Goal: Check status: Check status

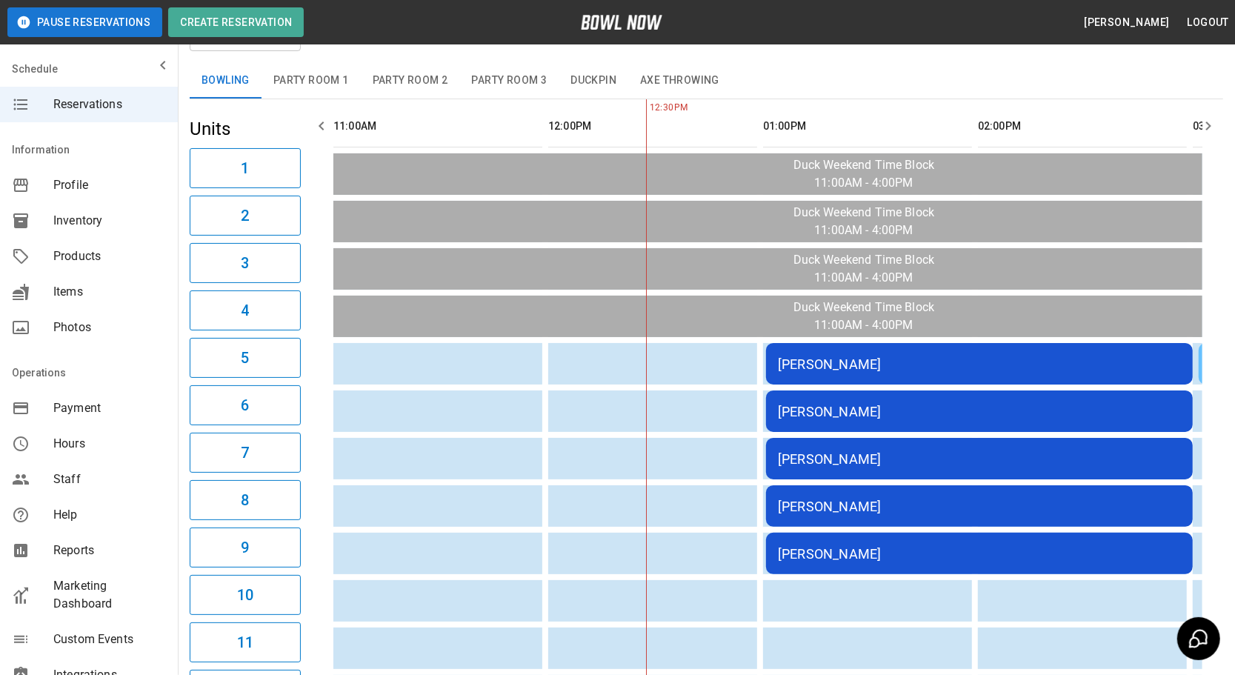
scroll to position [0, 215]
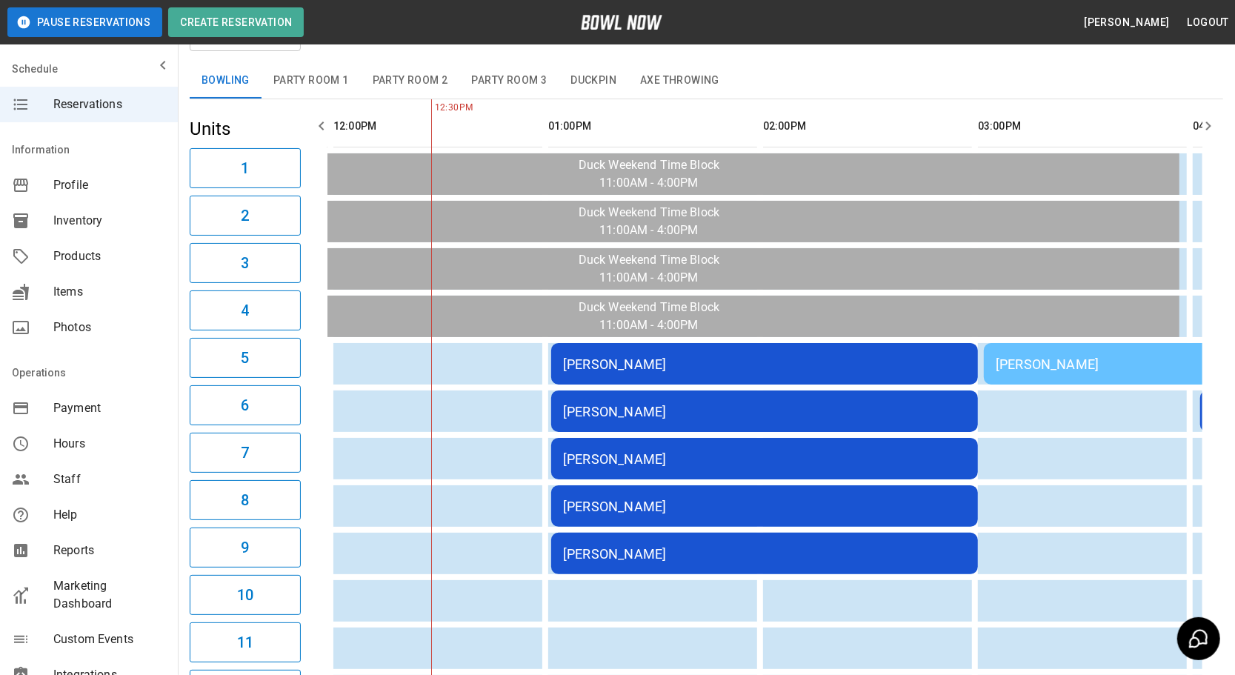
click at [707, 504] on div "[PERSON_NAME]" at bounding box center [764, 506] width 403 height 16
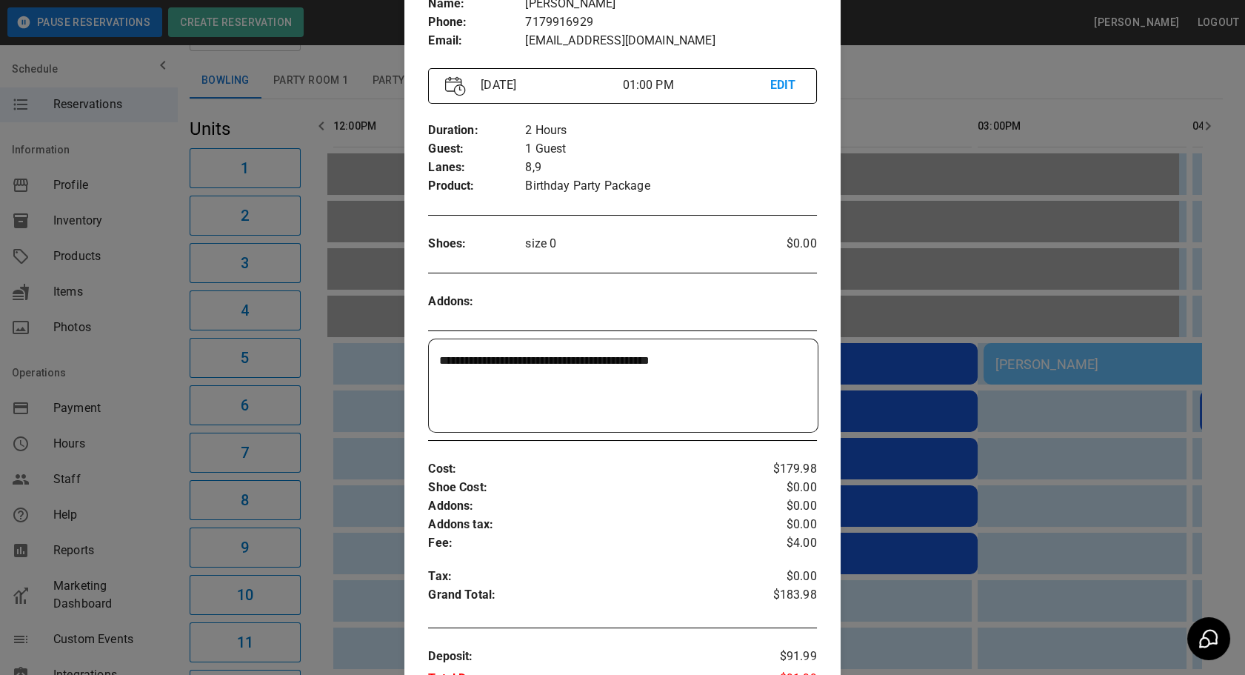
scroll to position [165, 0]
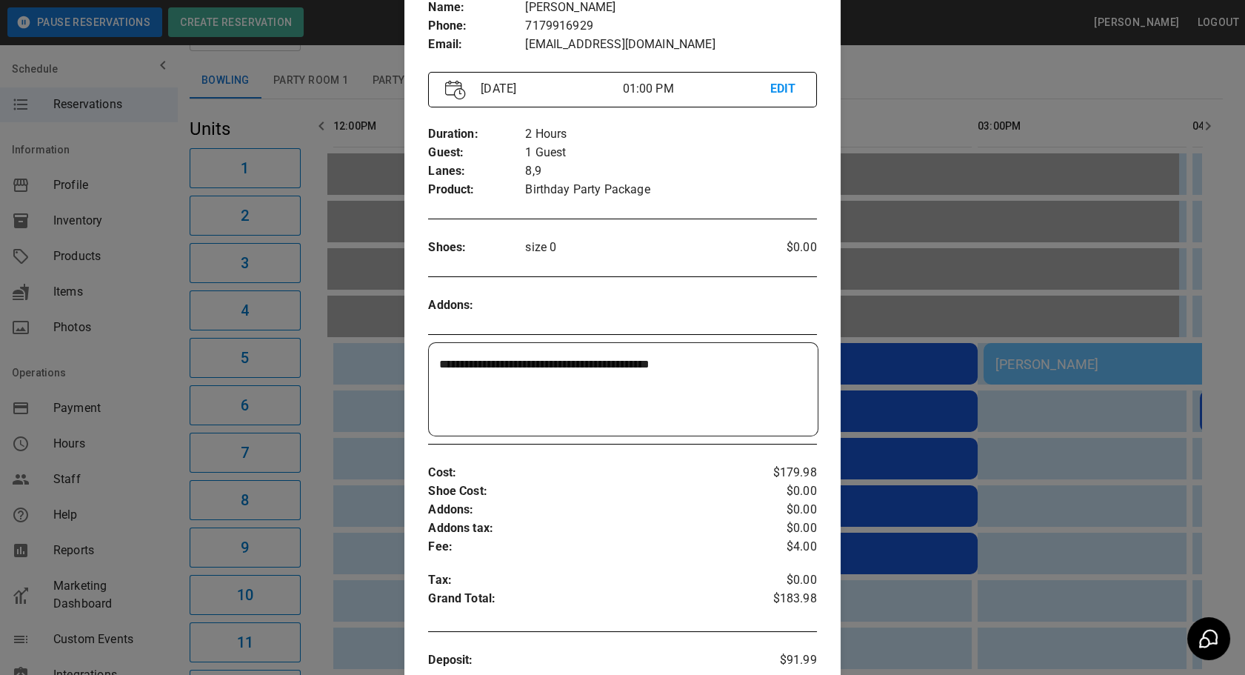
click at [958, 577] on div at bounding box center [622, 337] width 1245 height 675
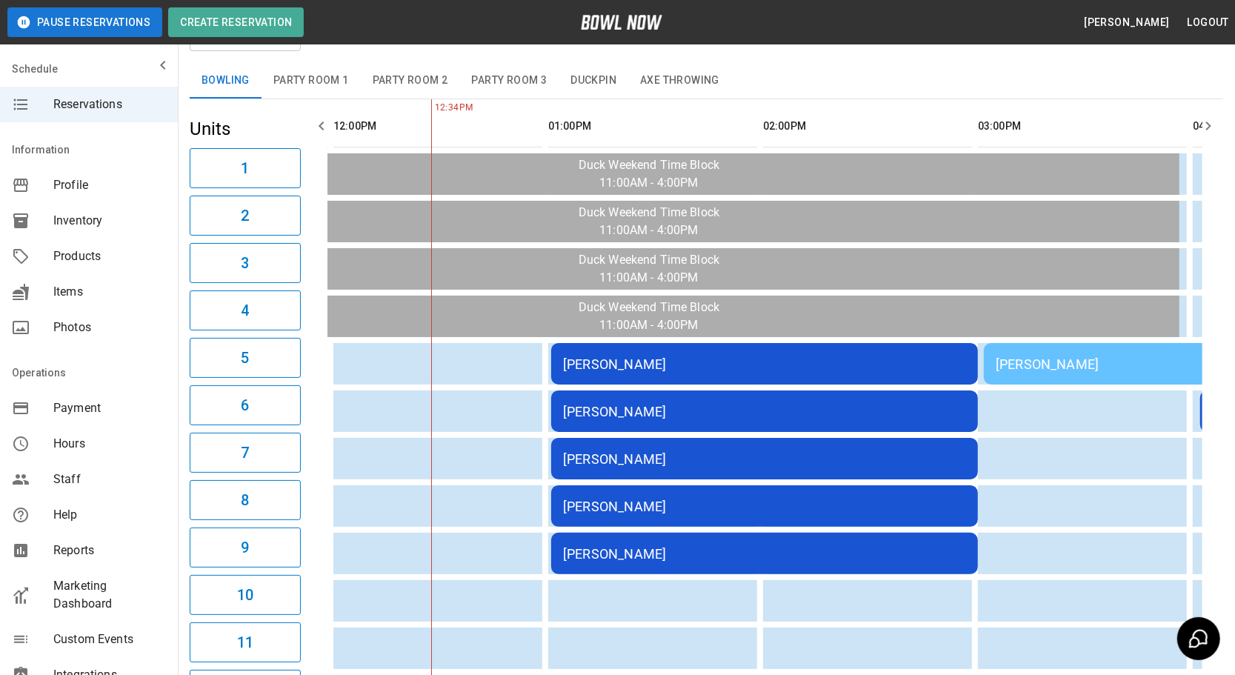
click at [690, 546] on div "[PERSON_NAME]" at bounding box center [764, 554] width 403 height 16
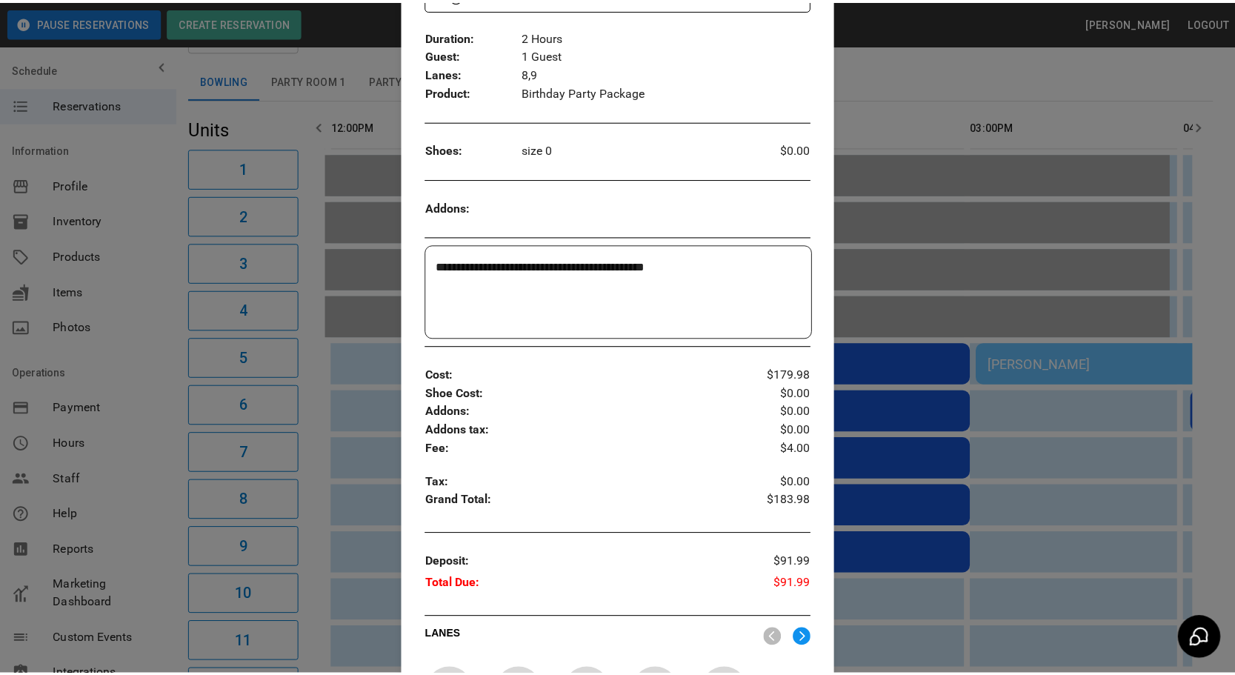
scroll to position [260, 0]
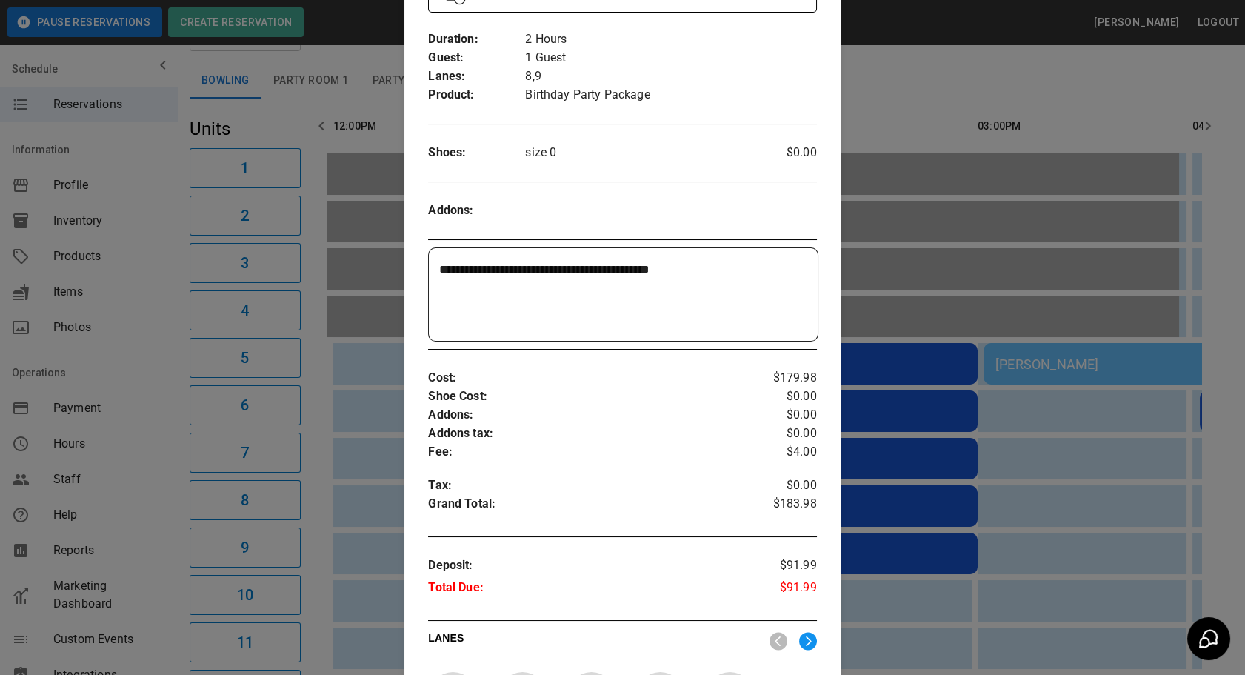
click at [972, 555] on div at bounding box center [622, 337] width 1245 height 675
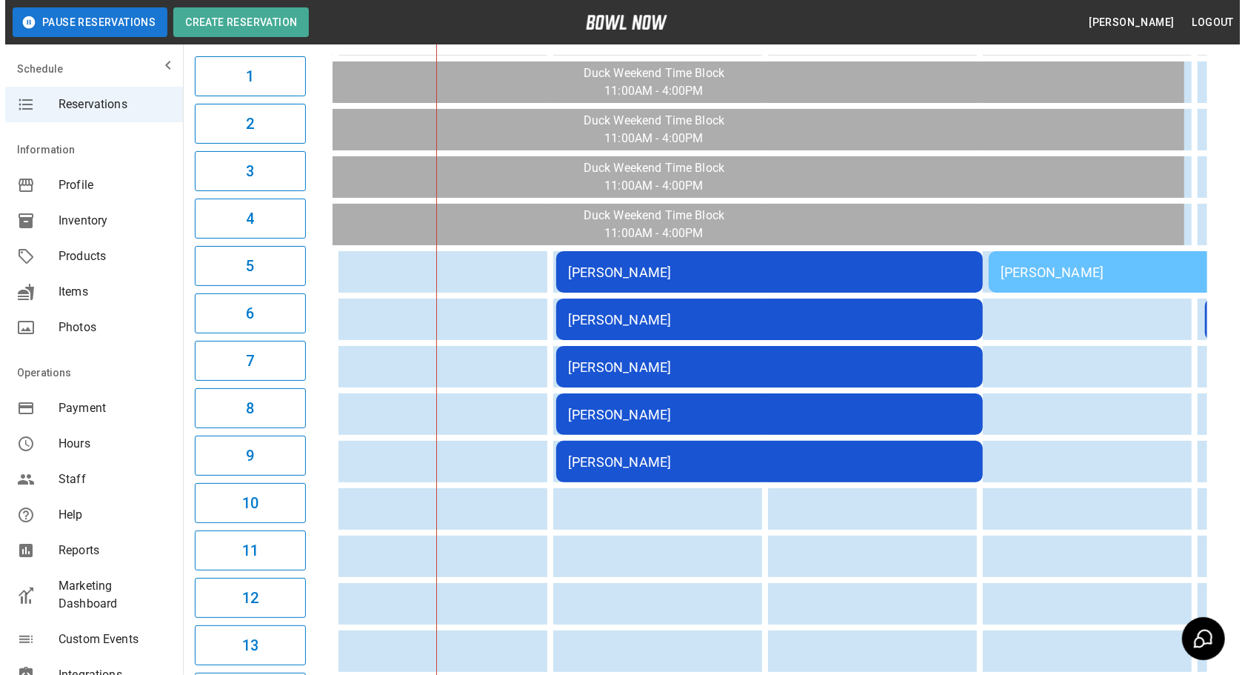
scroll to position [172, 0]
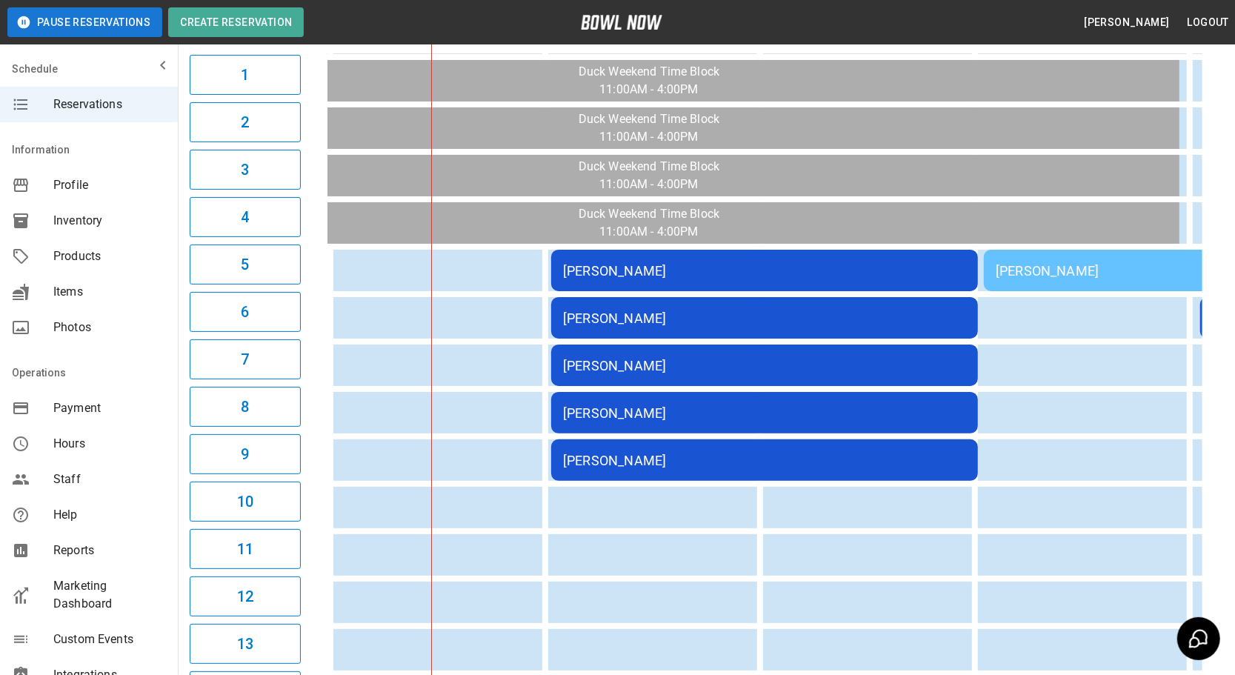
click at [643, 467] on td "[PERSON_NAME]" at bounding box center [764, 459] width 427 height 41
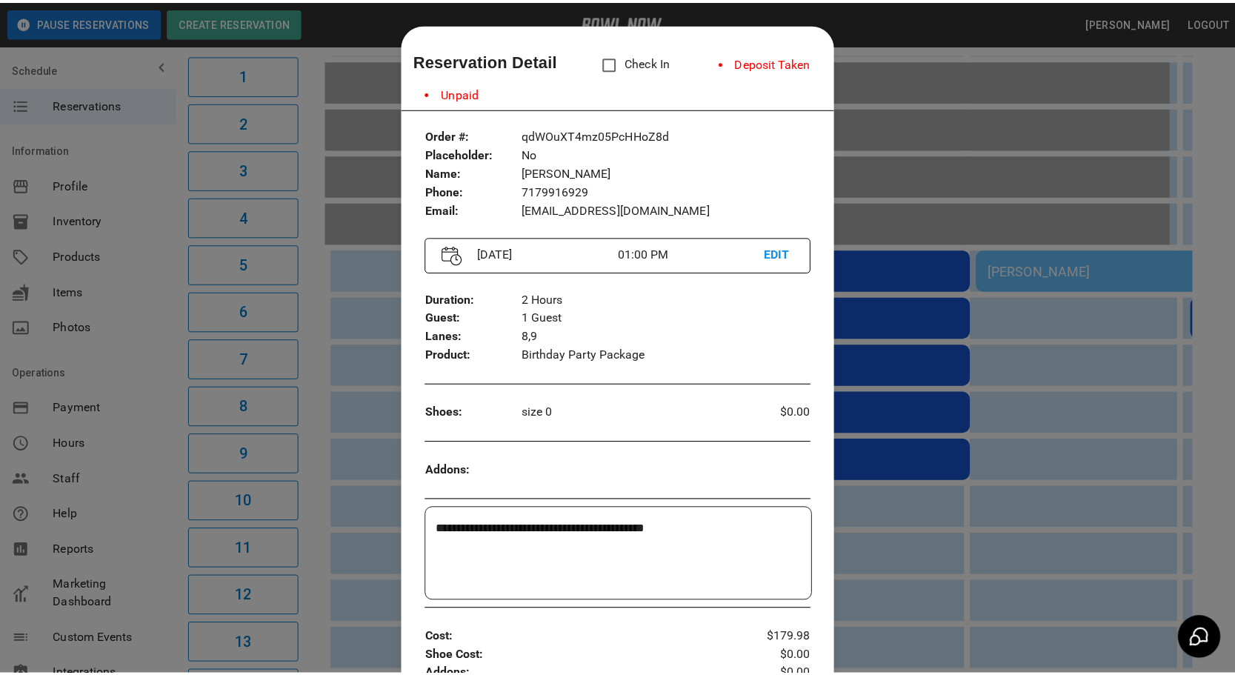
scroll to position [23, 0]
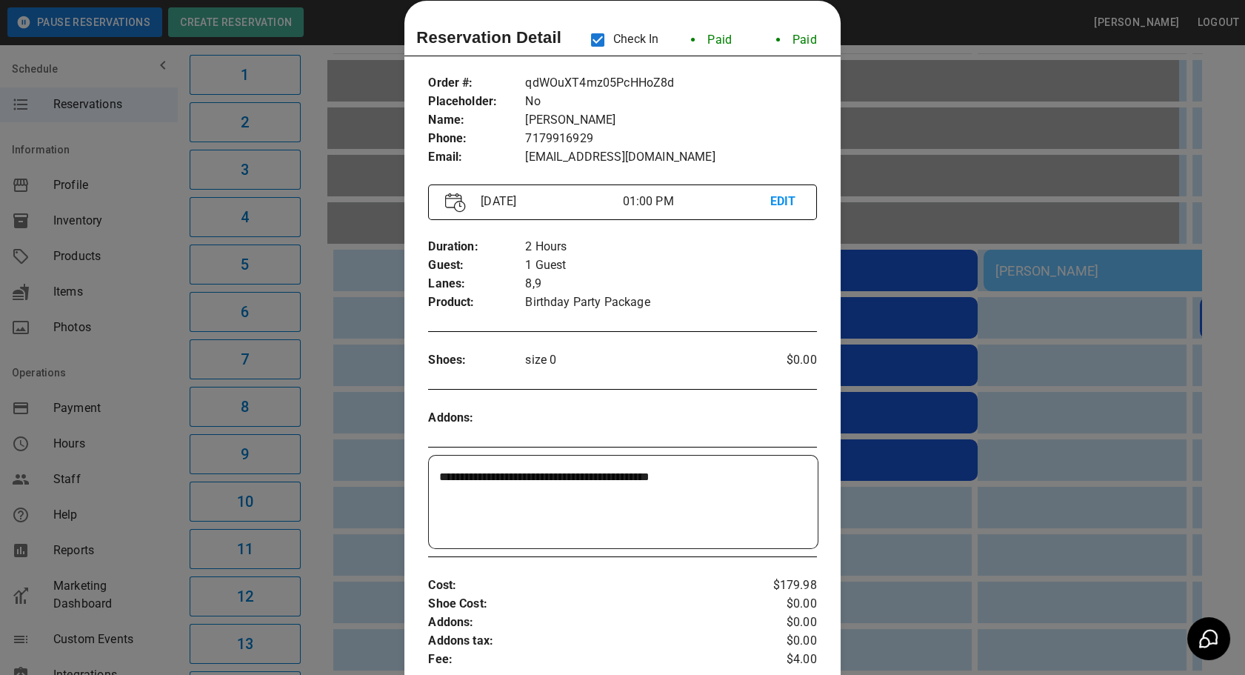
click at [953, 521] on div at bounding box center [622, 337] width 1245 height 675
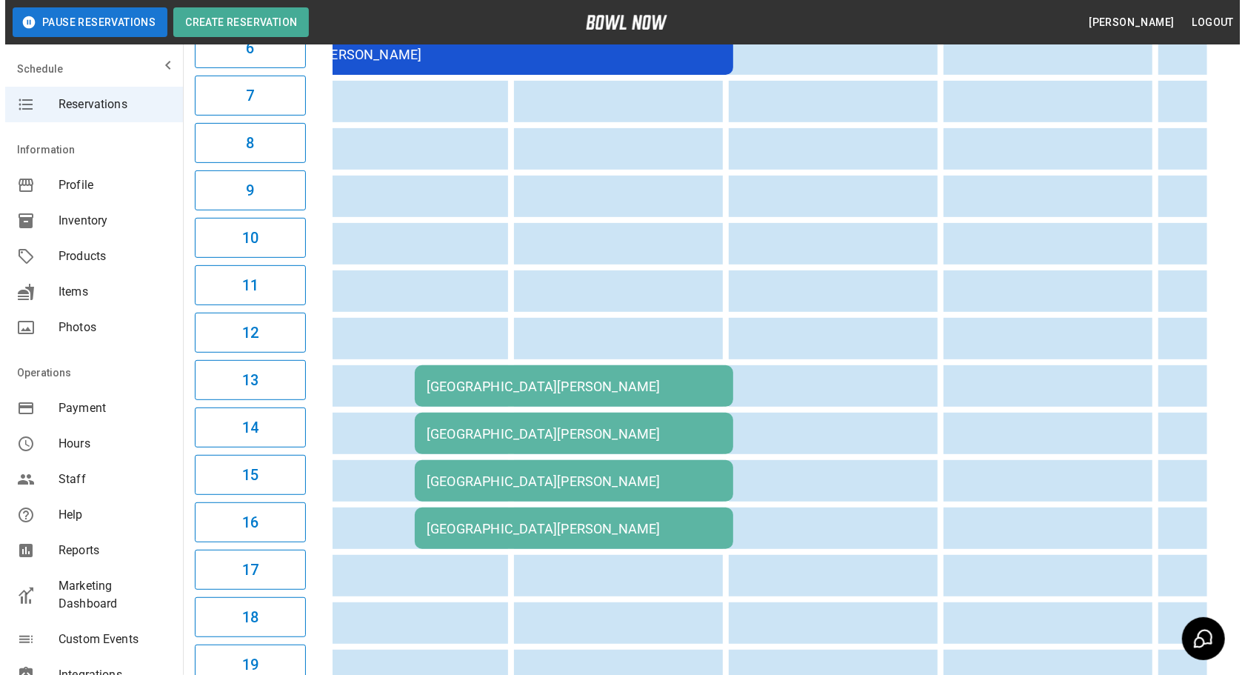
scroll to position [437, 0]
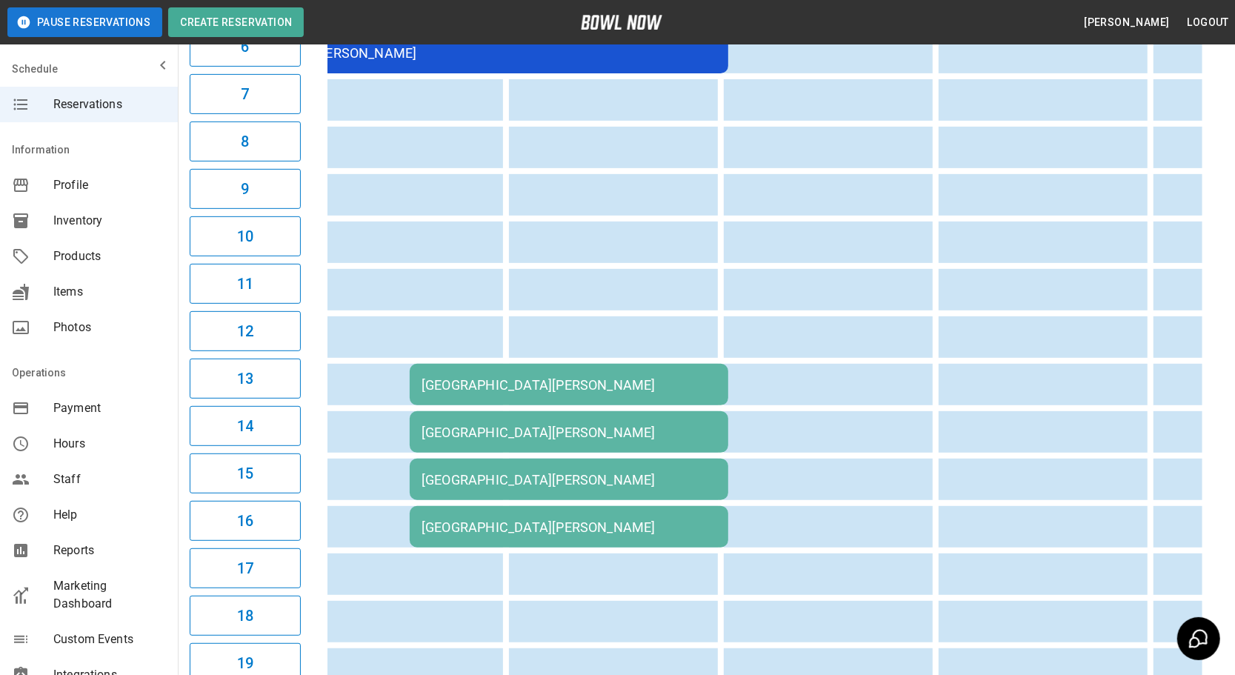
click at [681, 519] on div "[GEOGRAPHIC_DATA][PERSON_NAME]" at bounding box center [568, 527] width 295 height 16
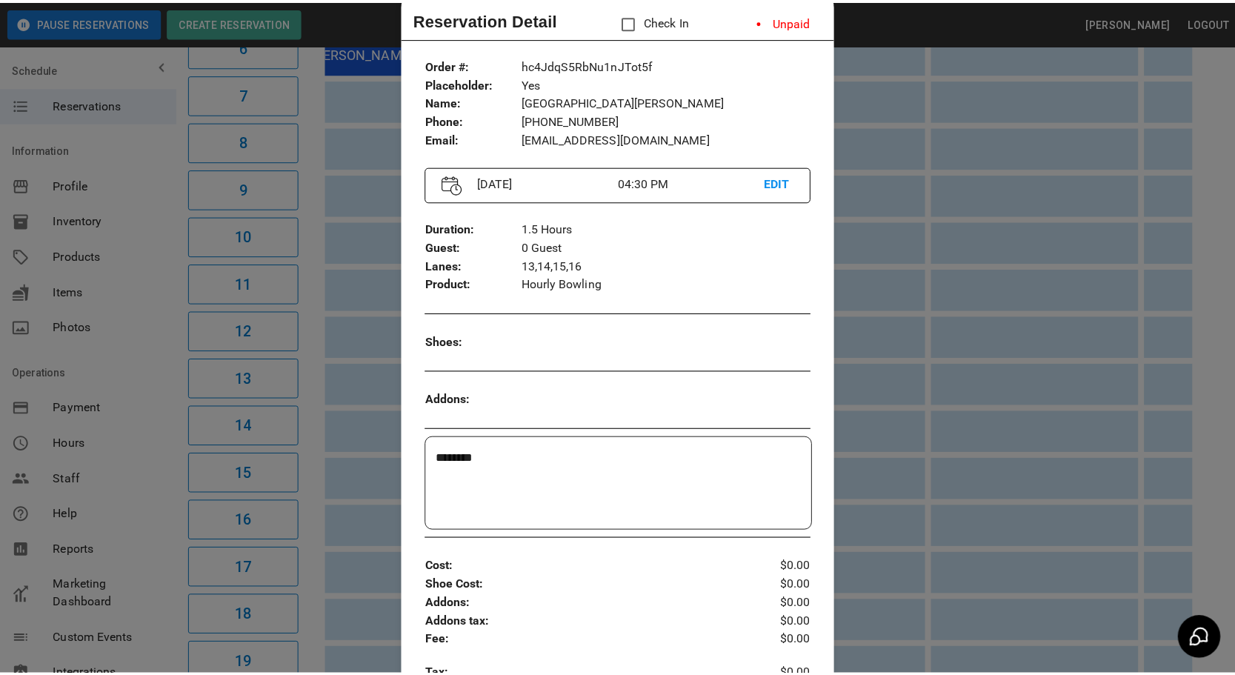
scroll to position [0, 0]
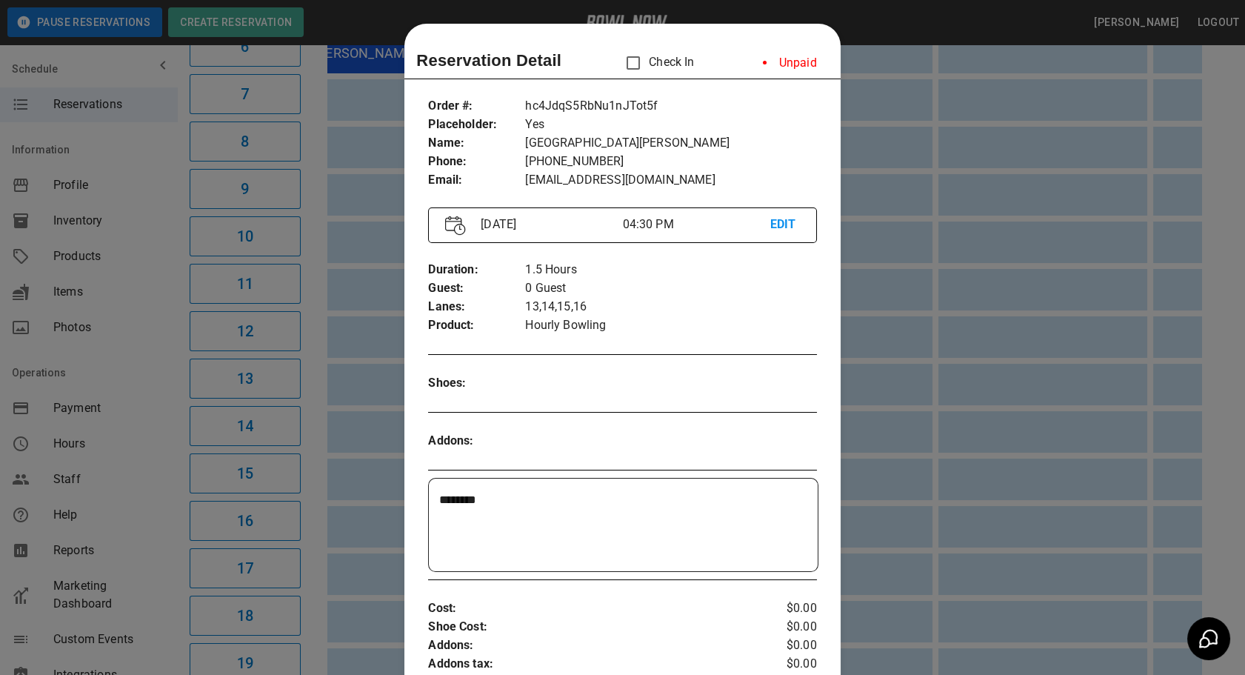
click at [375, 568] on div at bounding box center [622, 337] width 1245 height 675
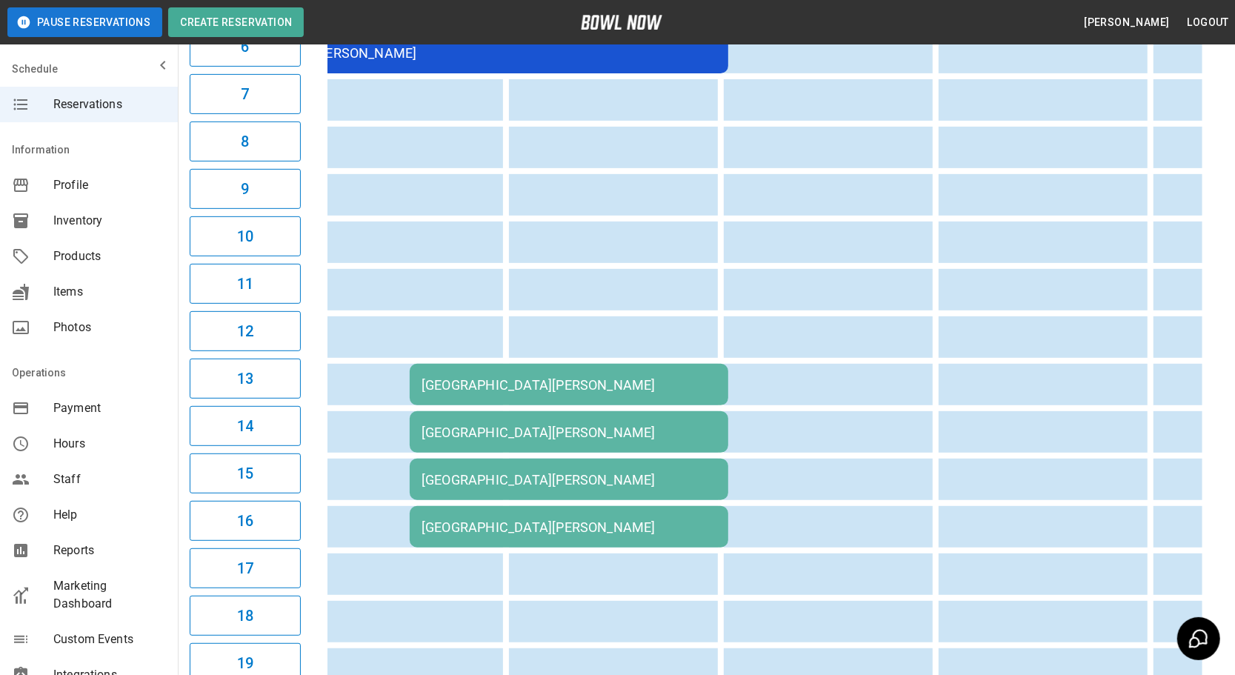
scroll to position [0, 1216]
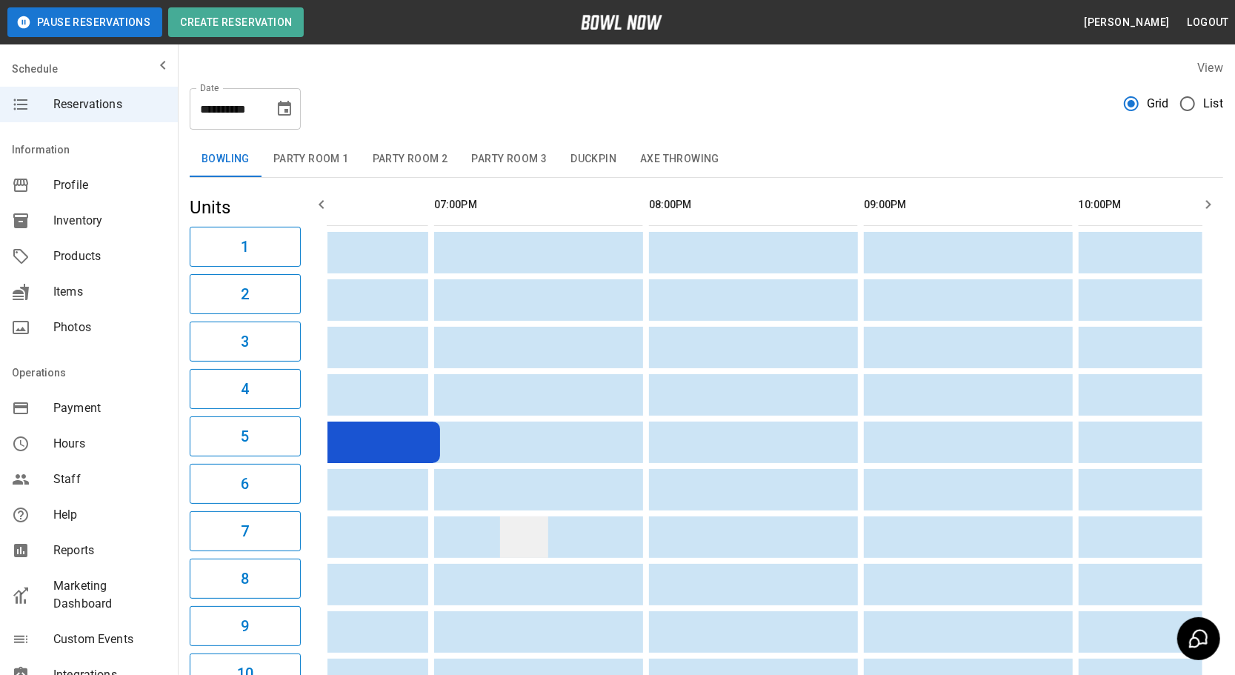
click at [525, 518] on td "sticky table" at bounding box center [524, 536] width 48 height 41
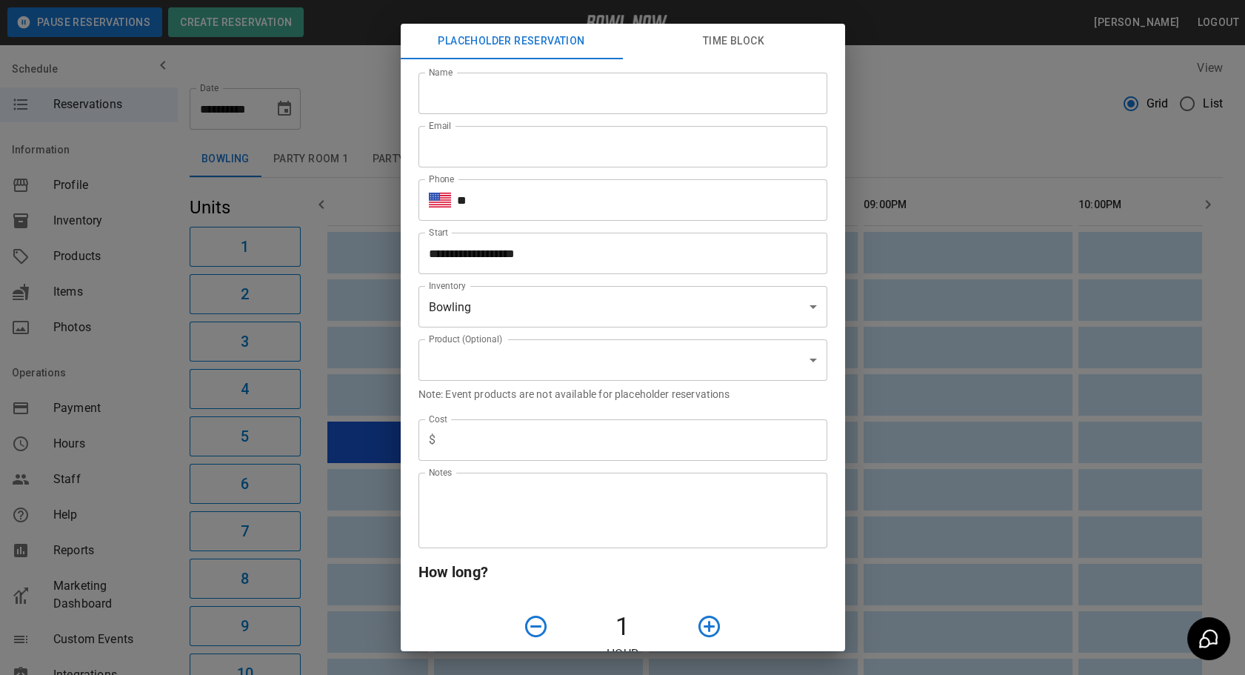
type input "**********"
click at [908, 487] on div "**********" at bounding box center [622, 337] width 1245 height 675
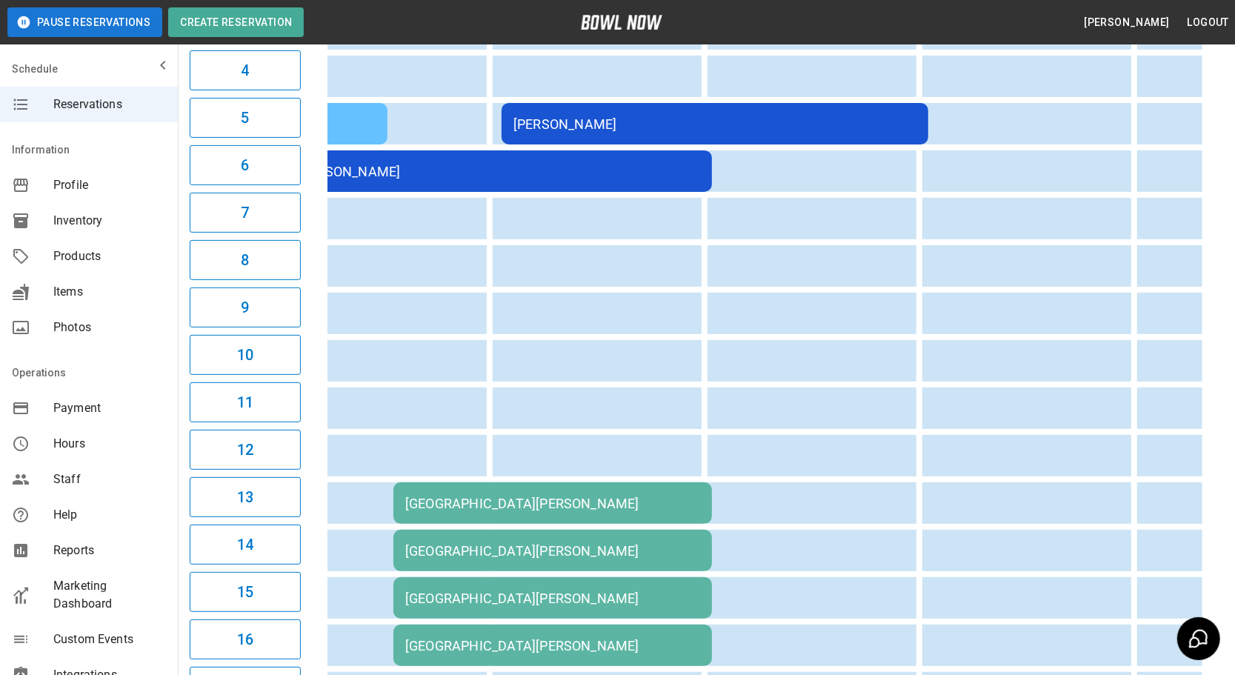
click at [420, 543] on div "[GEOGRAPHIC_DATA][PERSON_NAME]" at bounding box center [552, 551] width 295 height 16
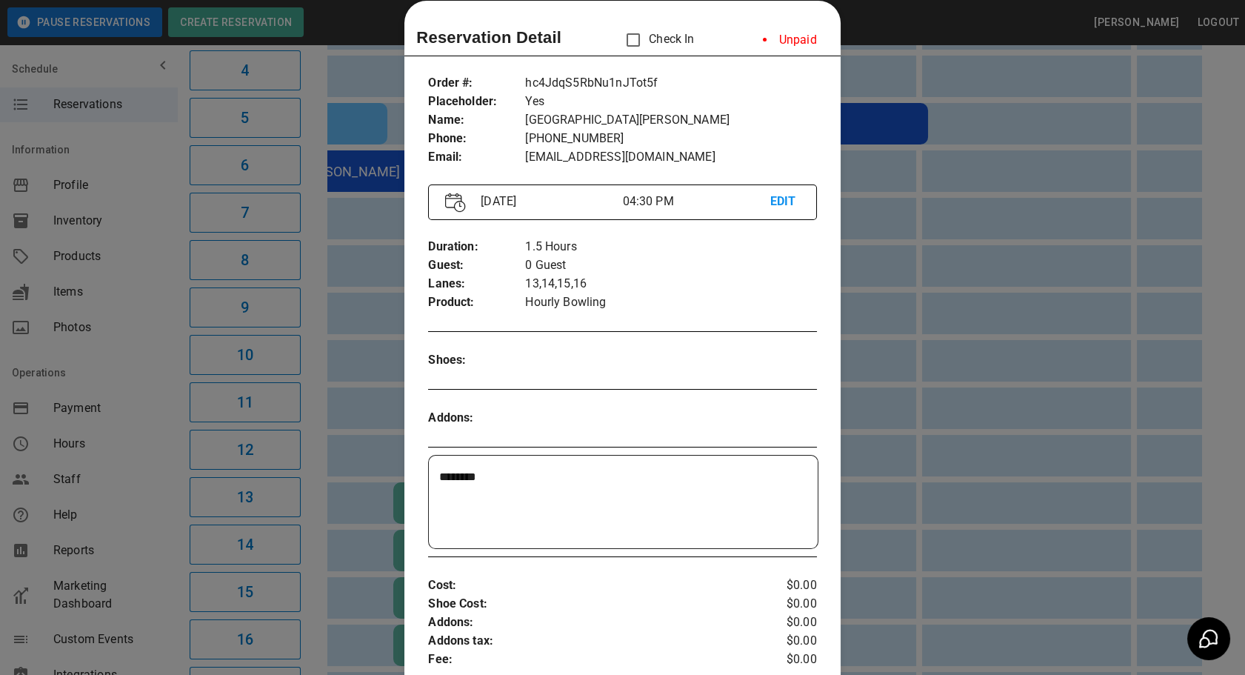
click at [964, 476] on div at bounding box center [622, 337] width 1245 height 675
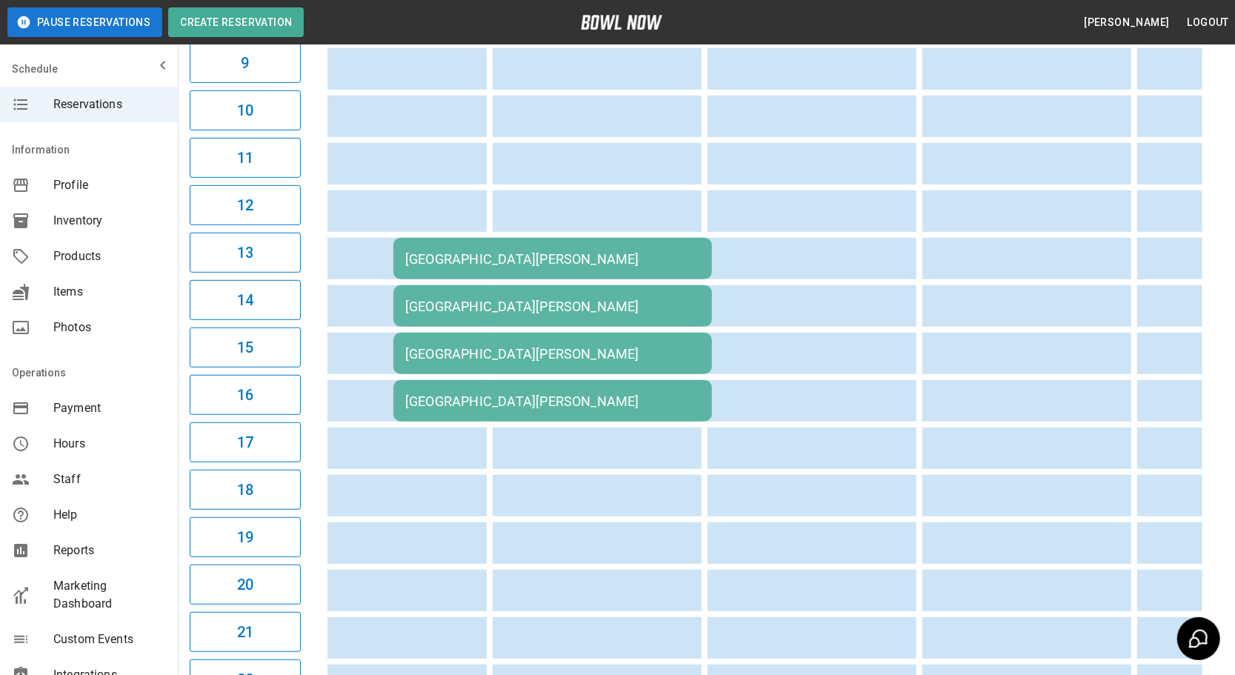
click at [618, 361] on td "[GEOGRAPHIC_DATA][PERSON_NAME]" at bounding box center [552, 353] width 318 height 41
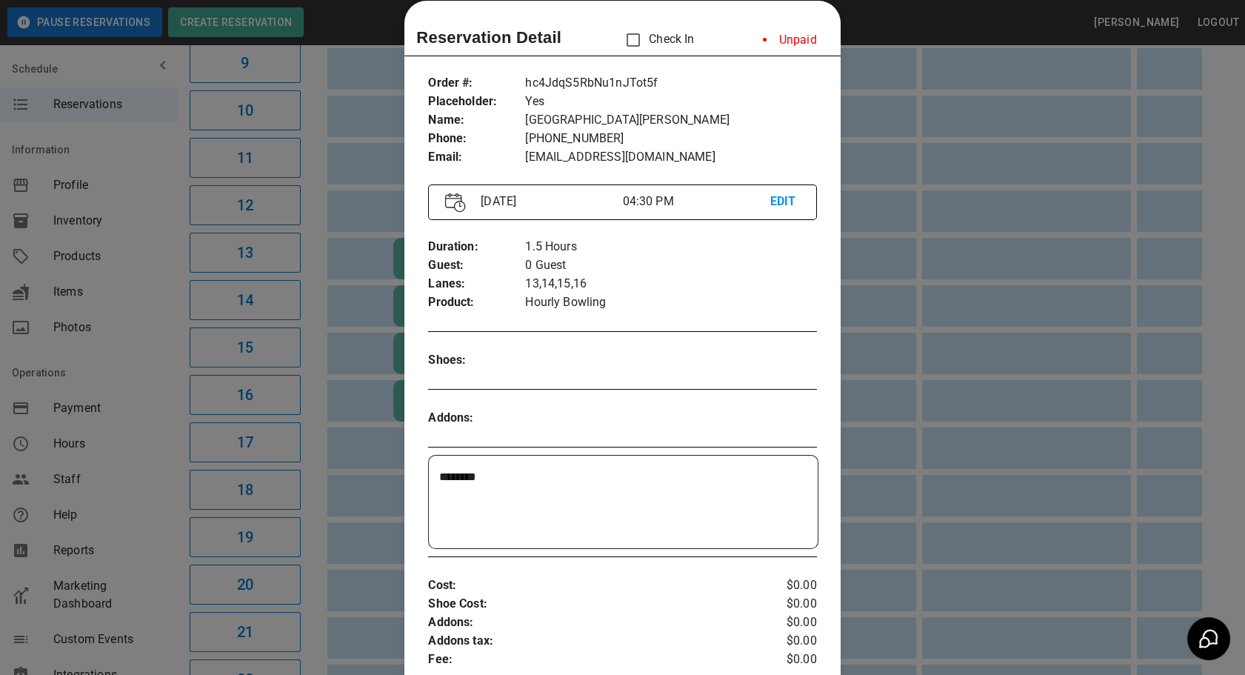
click at [989, 374] on div at bounding box center [622, 337] width 1245 height 675
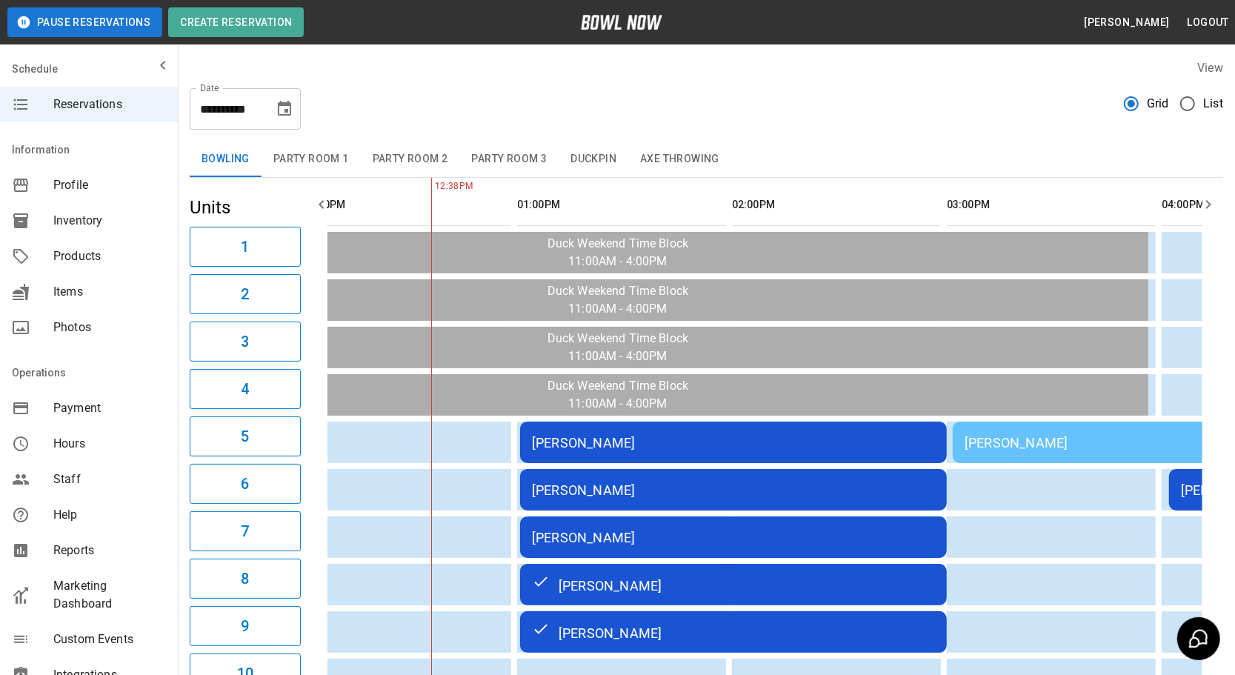
click at [664, 455] on td "[PERSON_NAME]" at bounding box center [733, 441] width 427 height 41
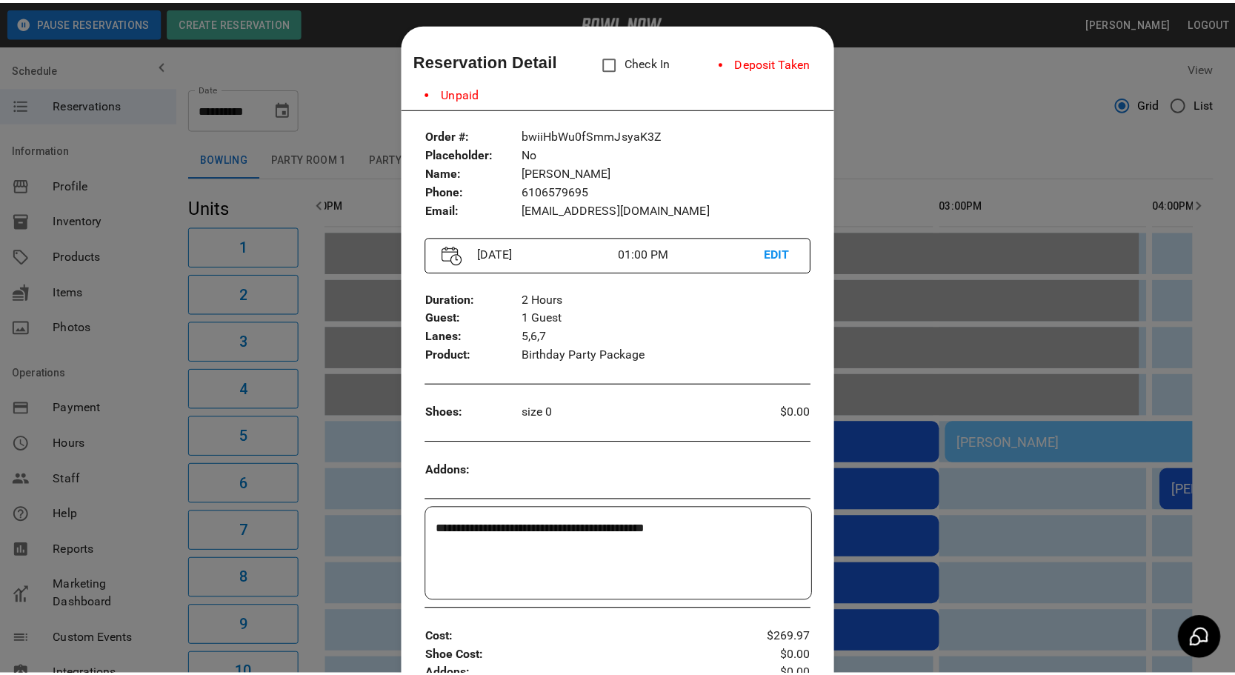
scroll to position [23, 0]
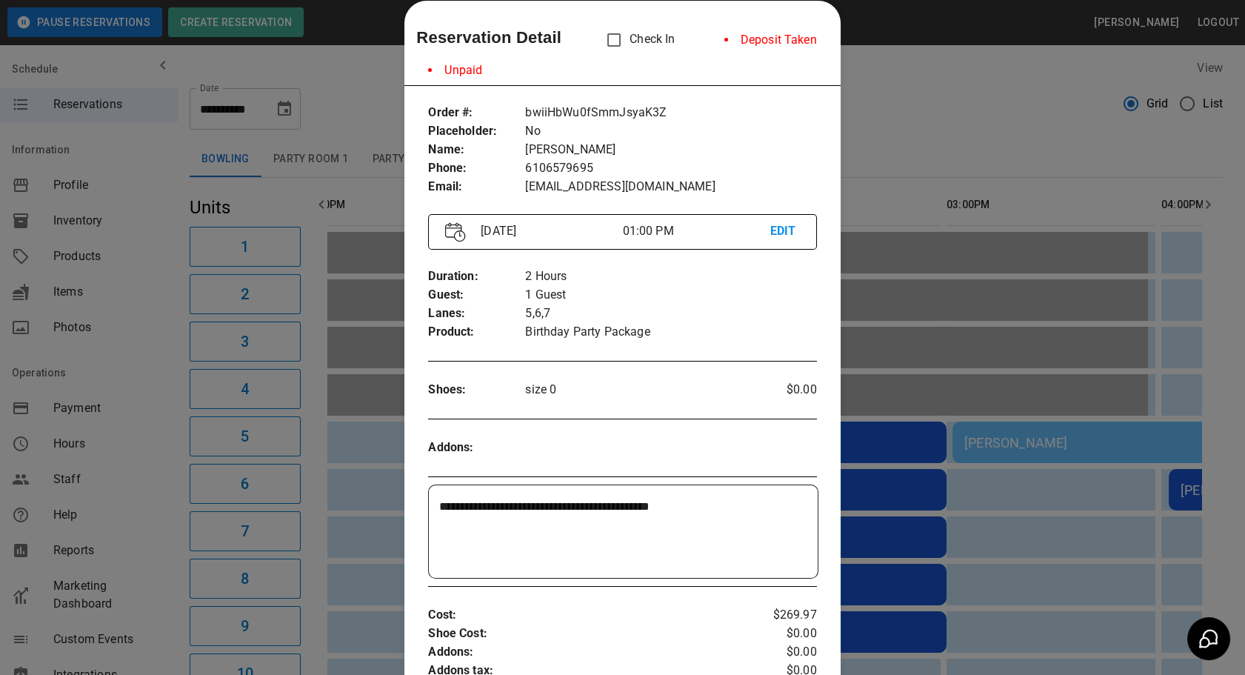
click at [936, 545] on div at bounding box center [622, 337] width 1245 height 675
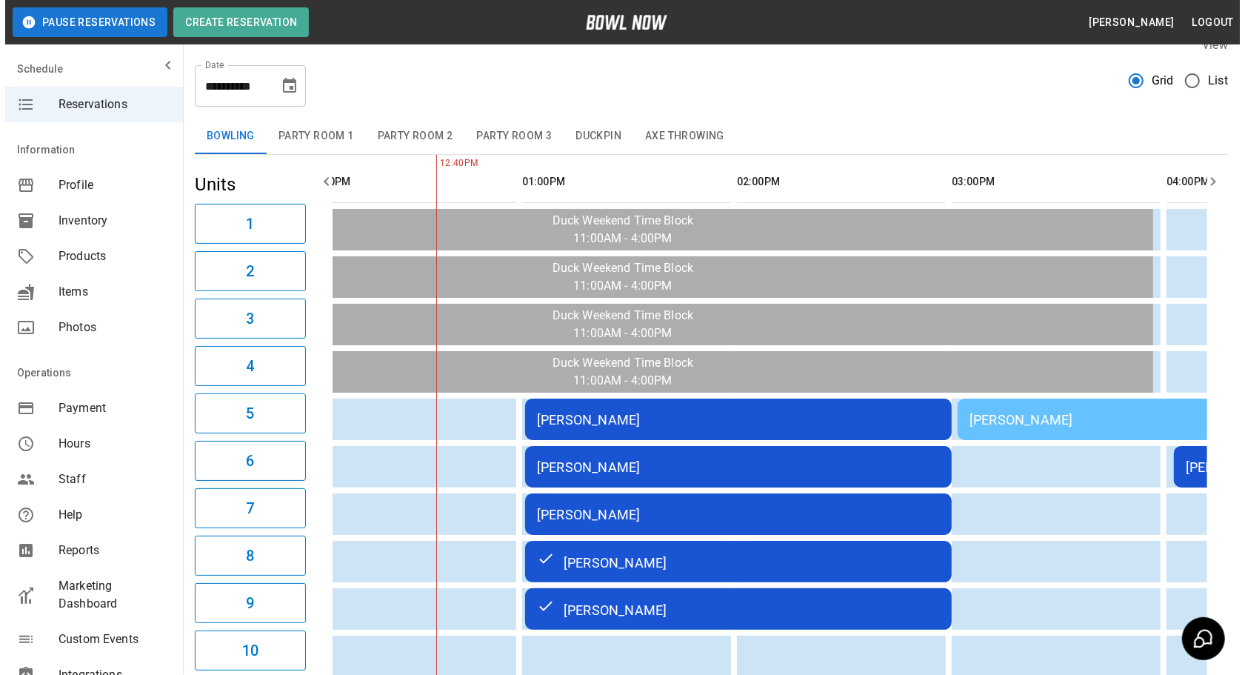
scroll to position [26, 0]
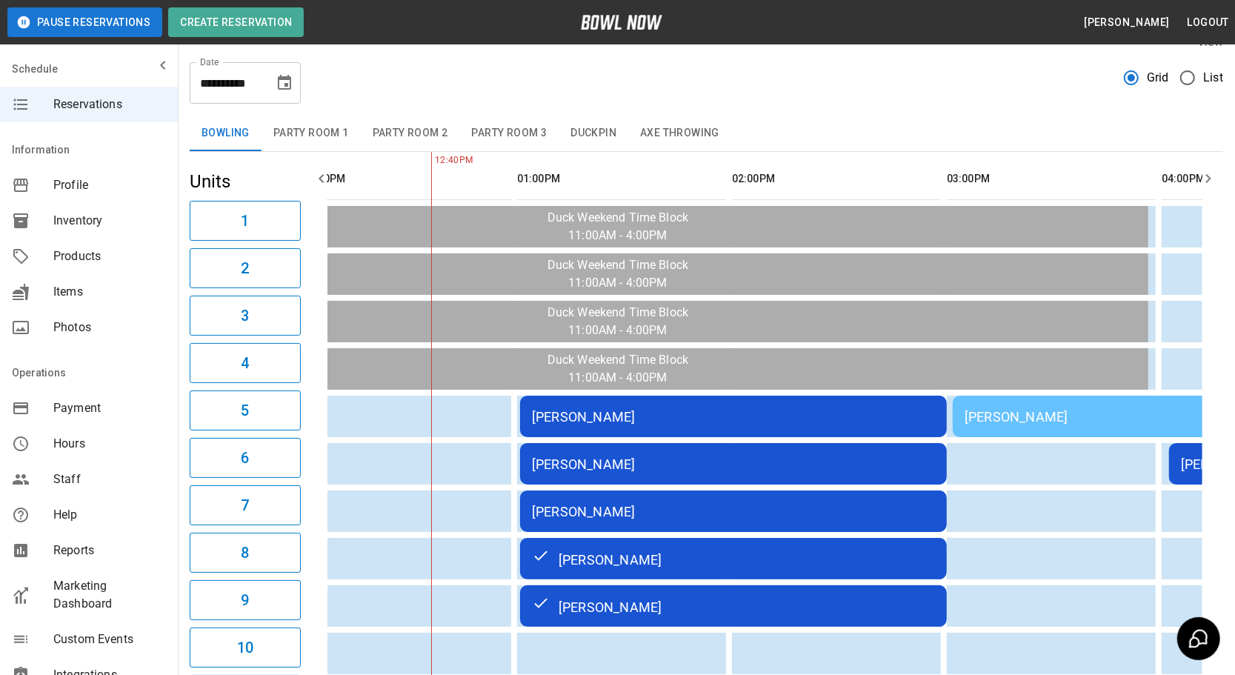
click at [685, 456] on div "[PERSON_NAME]" at bounding box center [733, 464] width 403 height 16
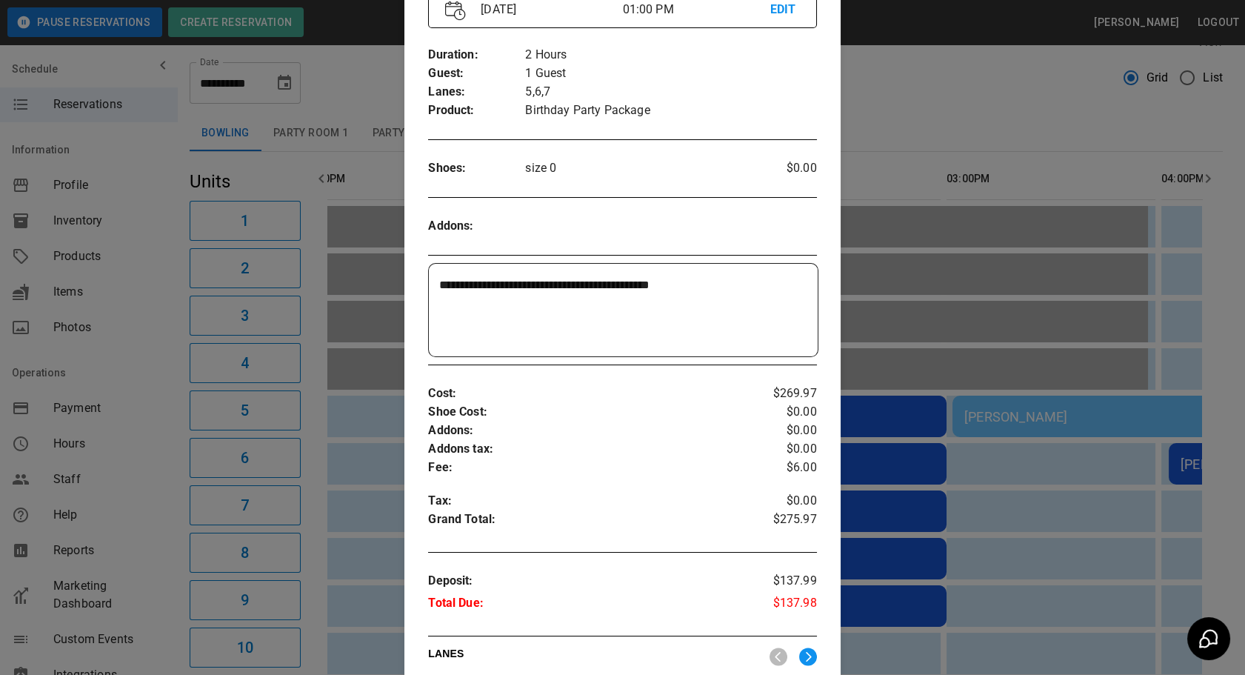
scroll to position [237, 0]
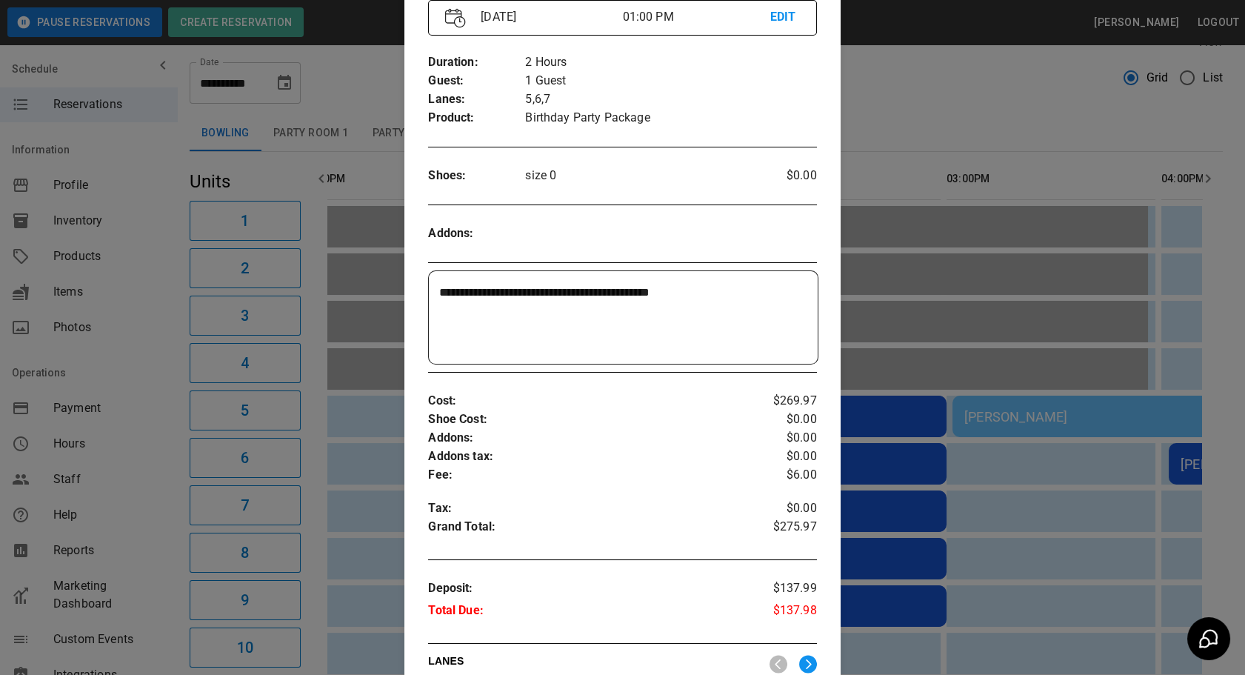
click at [961, 516] on div at bounding box center [622, 337] width 1245 height 675
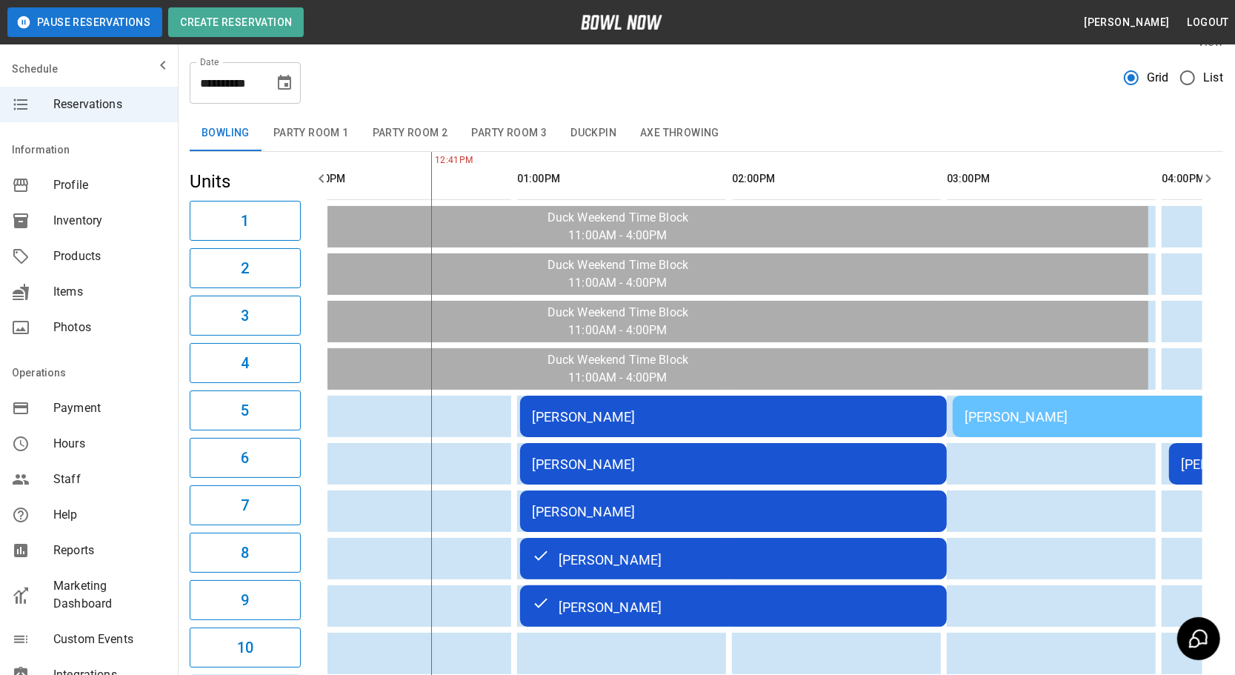
click at [574, 443] on td "[PERSON_NAME]" at bounding box center [733, 463] width 427 height 41
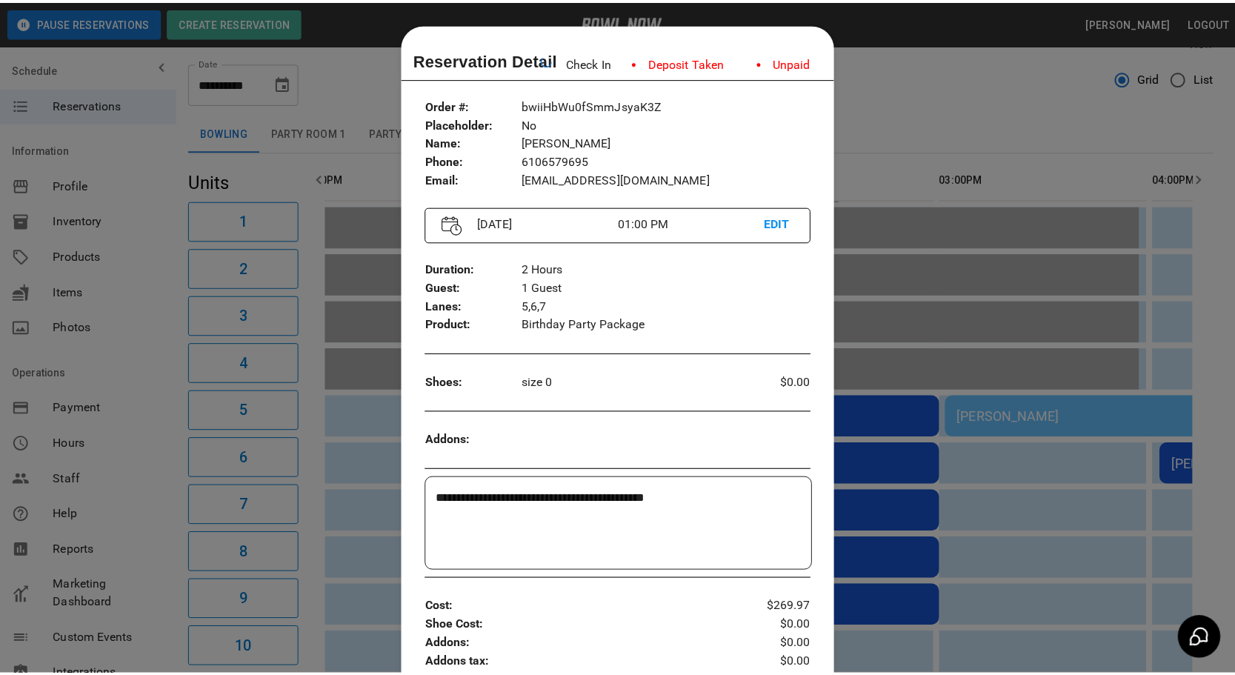
scroll to position [23, 0]
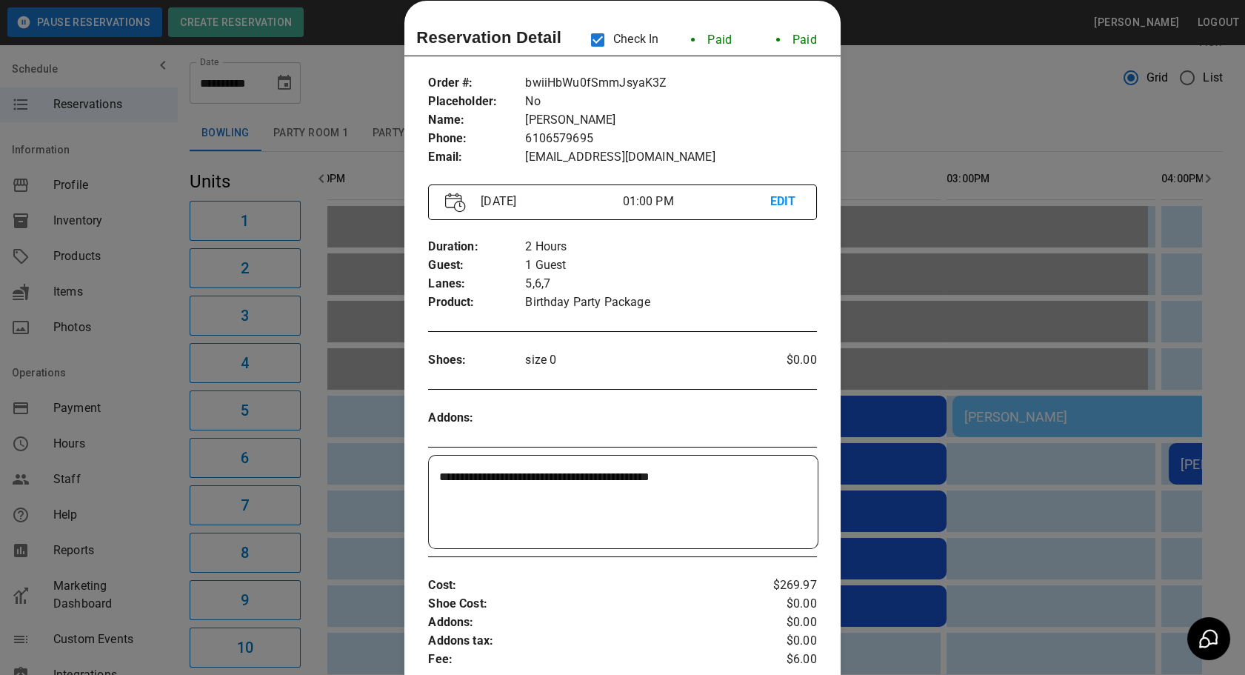
click at [914, 411] on div at bounding box center [622, 337] width 1245 height 675
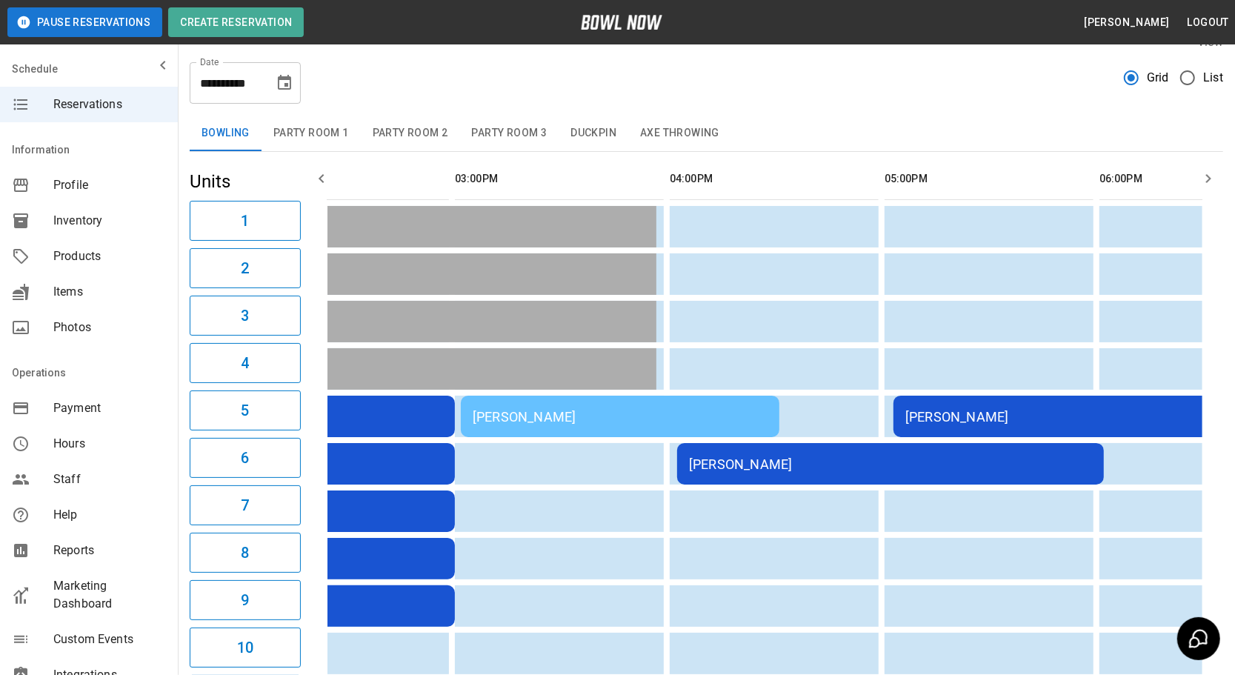
scroll to position [0, 747]
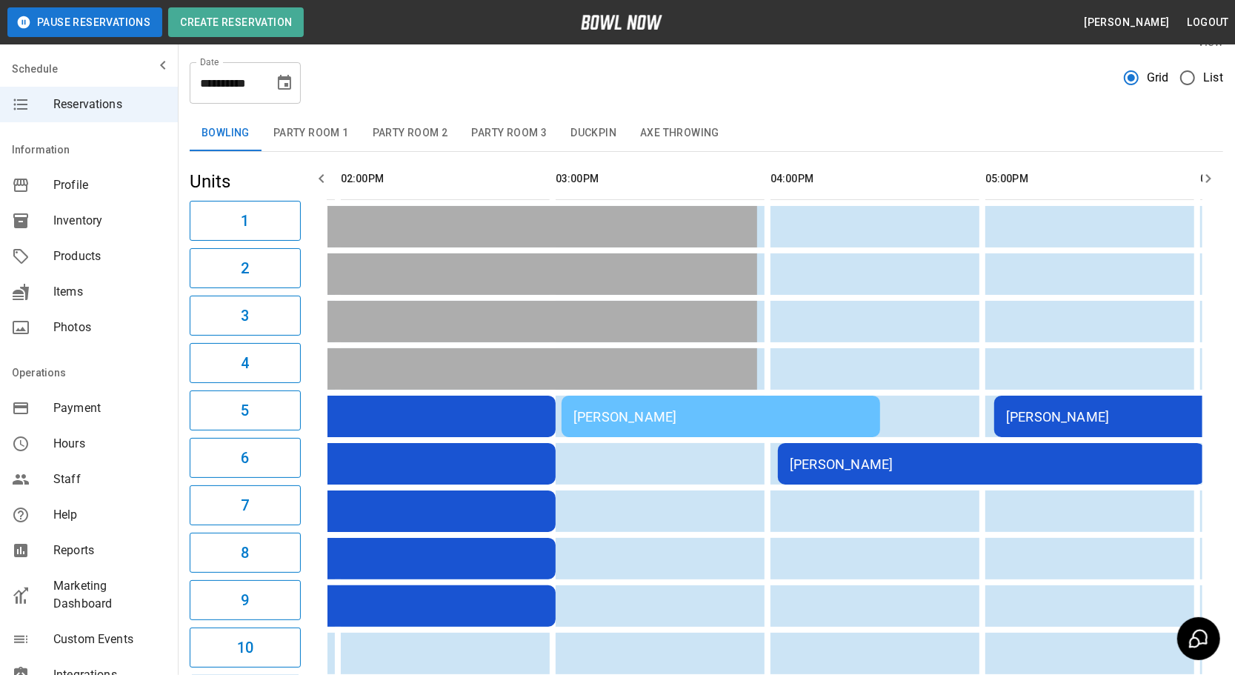
click at [585, 130] on button "Duckpin" at bounding box center [593, 134] width 70 height 36
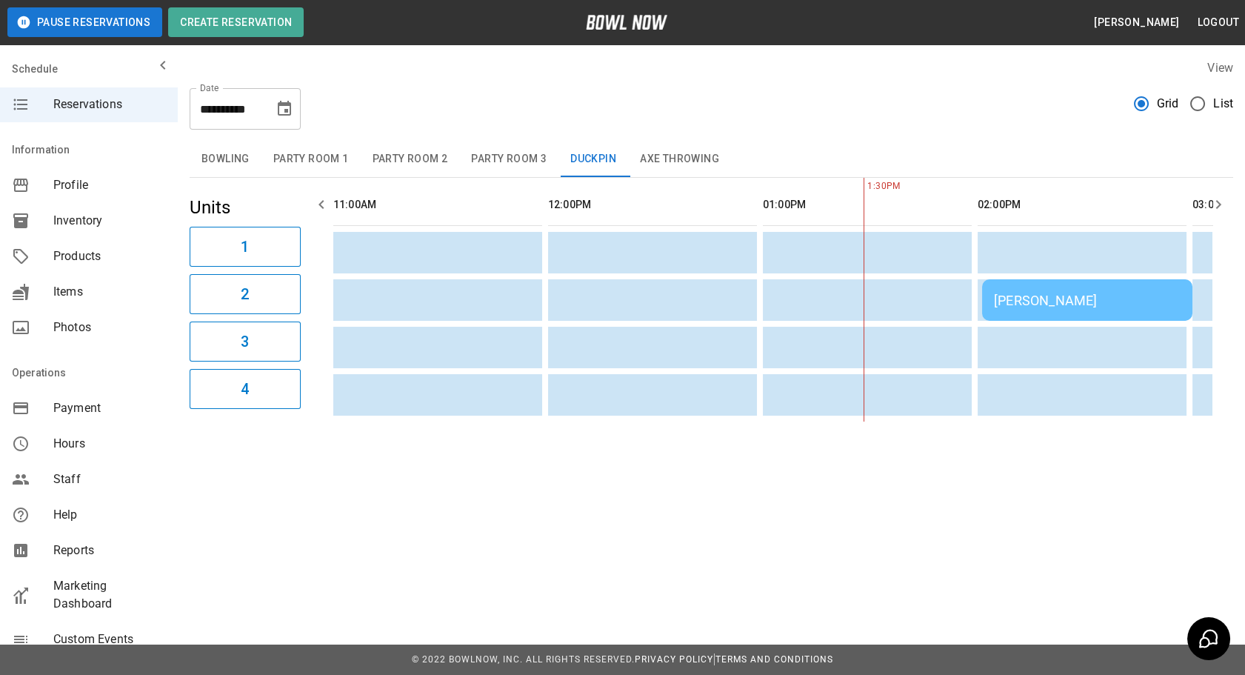
drag, startPoint x: 246, startPoint y: 167, endPoint x: 607, endPoint y: 255, distance: 372.0
click at [244, 166] on button "Bowling" at bounding box center [226, 159] width 72 height 36
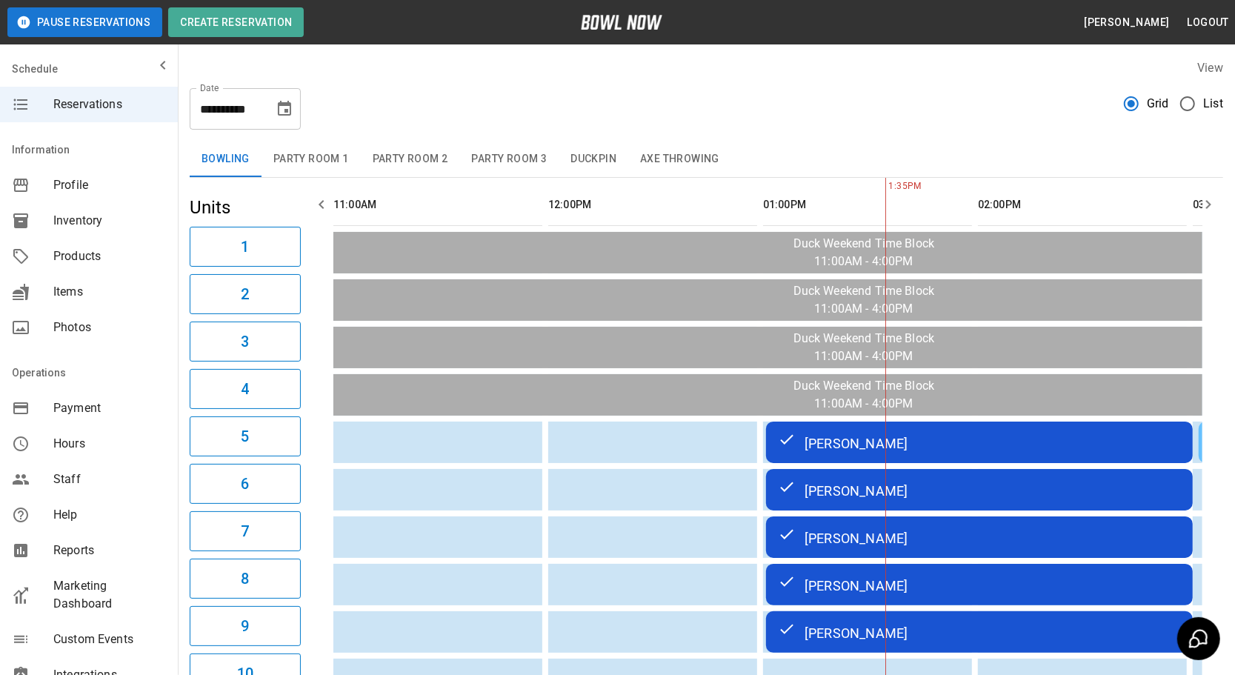
click at [1209, 198] on icon "button" at bounding box center [1208, 205] width 18 height 18
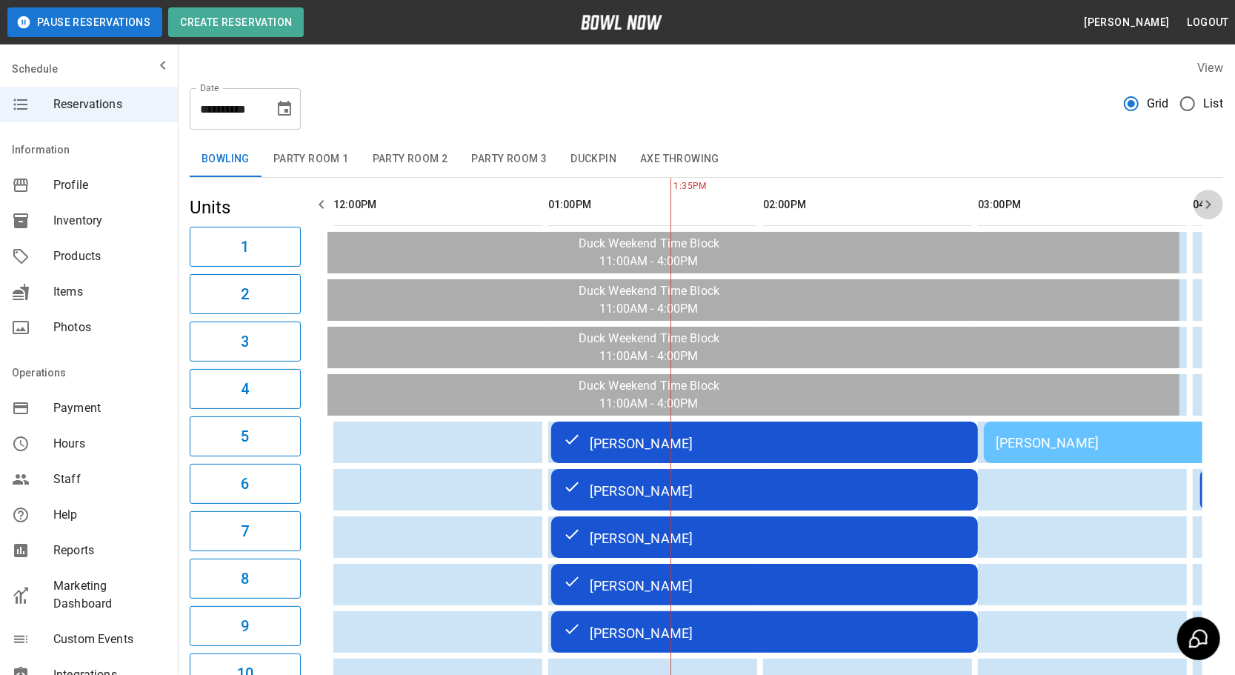
click at [1209, 198] on icon "button" at bounding box center [1208, 205] width 18 height 18
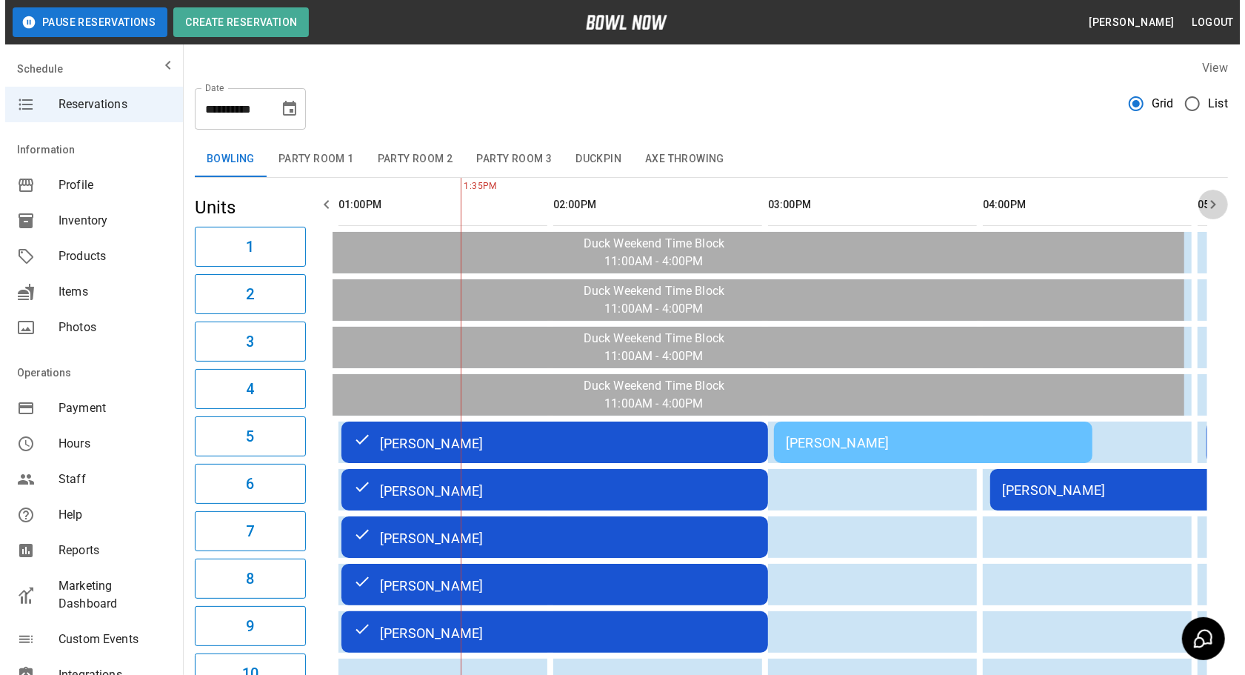
scroll to position [0, 430]
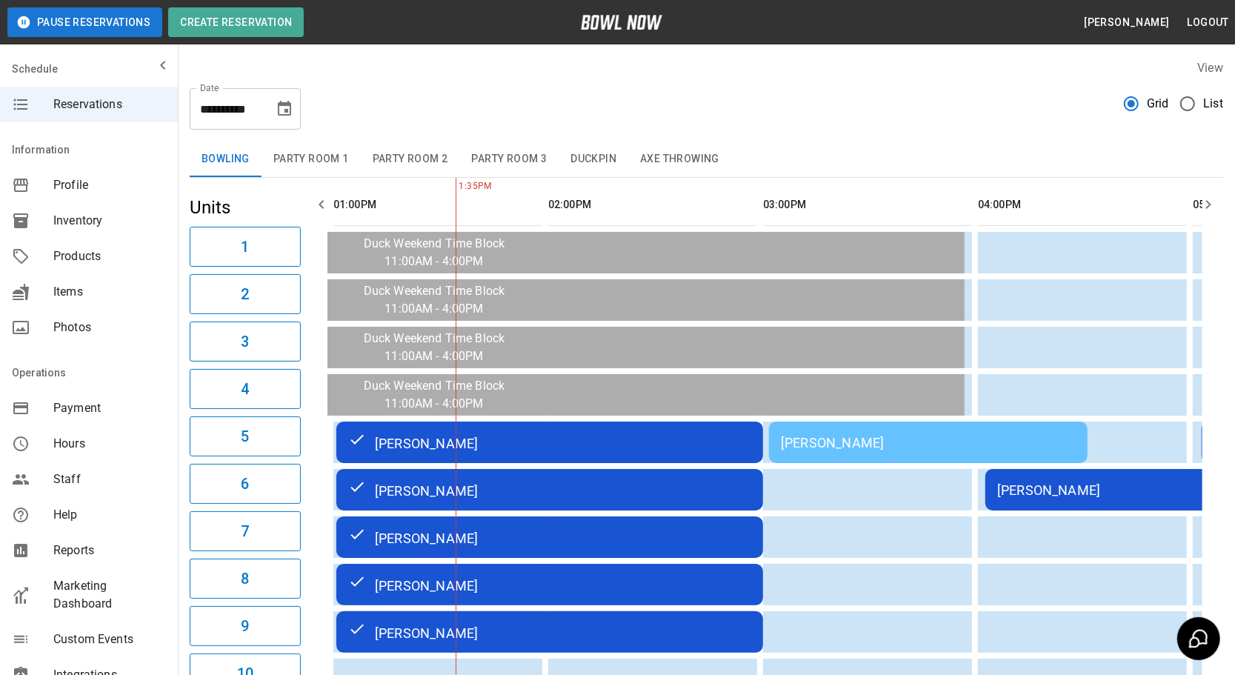
click at [918, 422] on td "[PERSON_NAME]" at bounding box center [928, 441] width 318 height 41
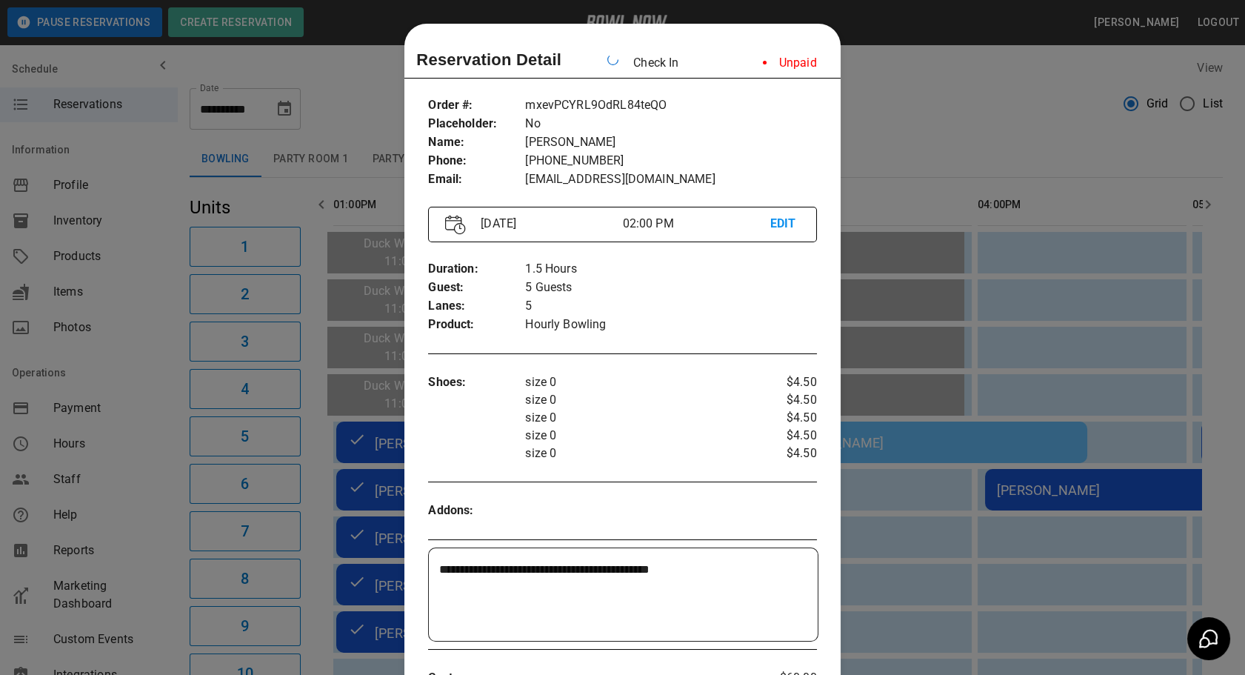
scroll to position [23, 0]
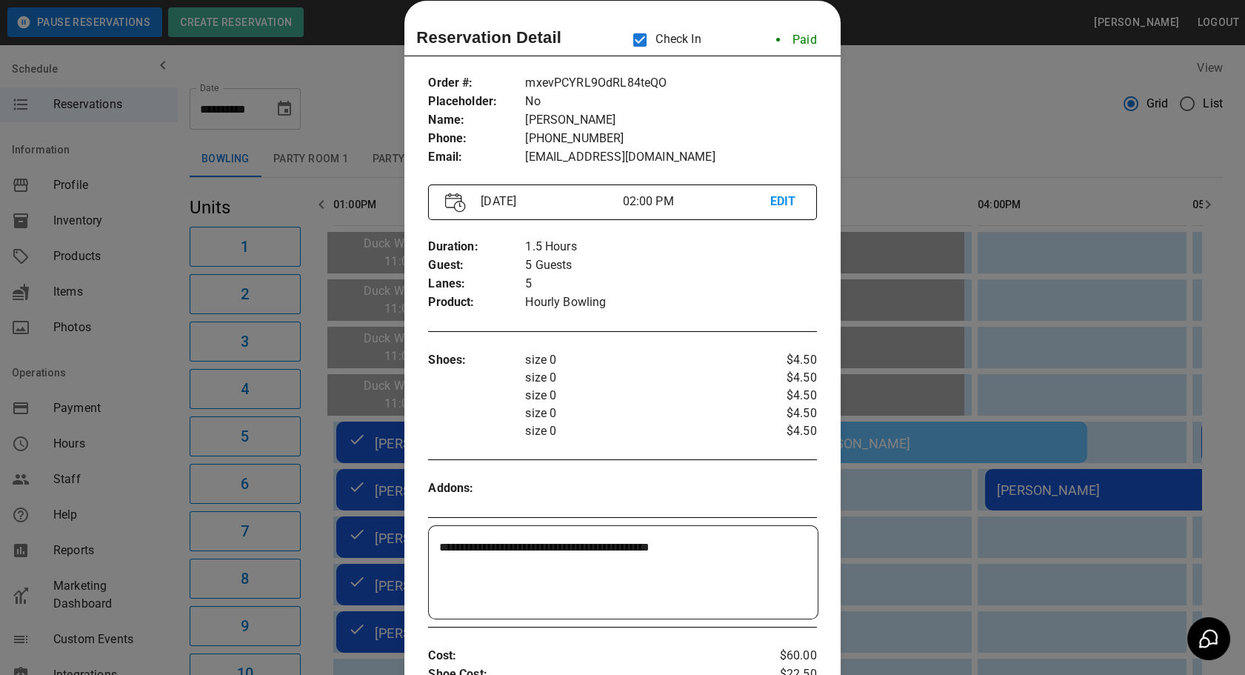
click at [969, 311] on div at bounding box center [622, 337] width 1245 height 675
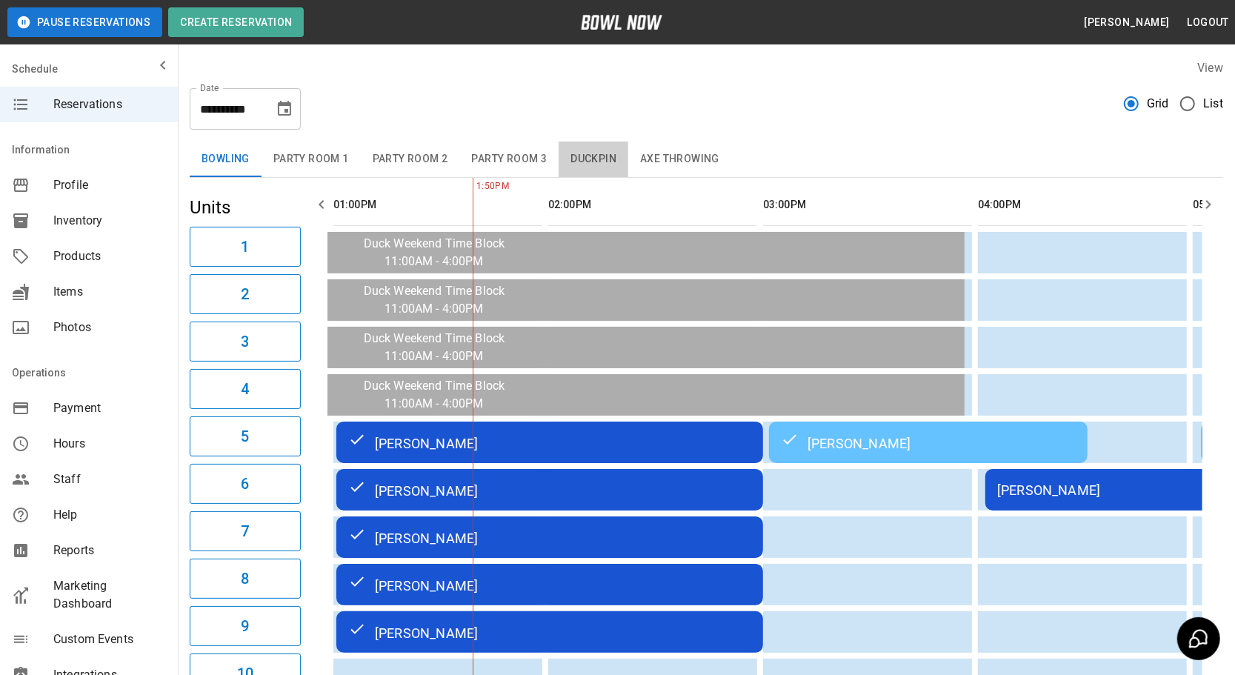
click at [603, 161] on button "Duckpin" at bounding box center [593, 159] width 70 height 36
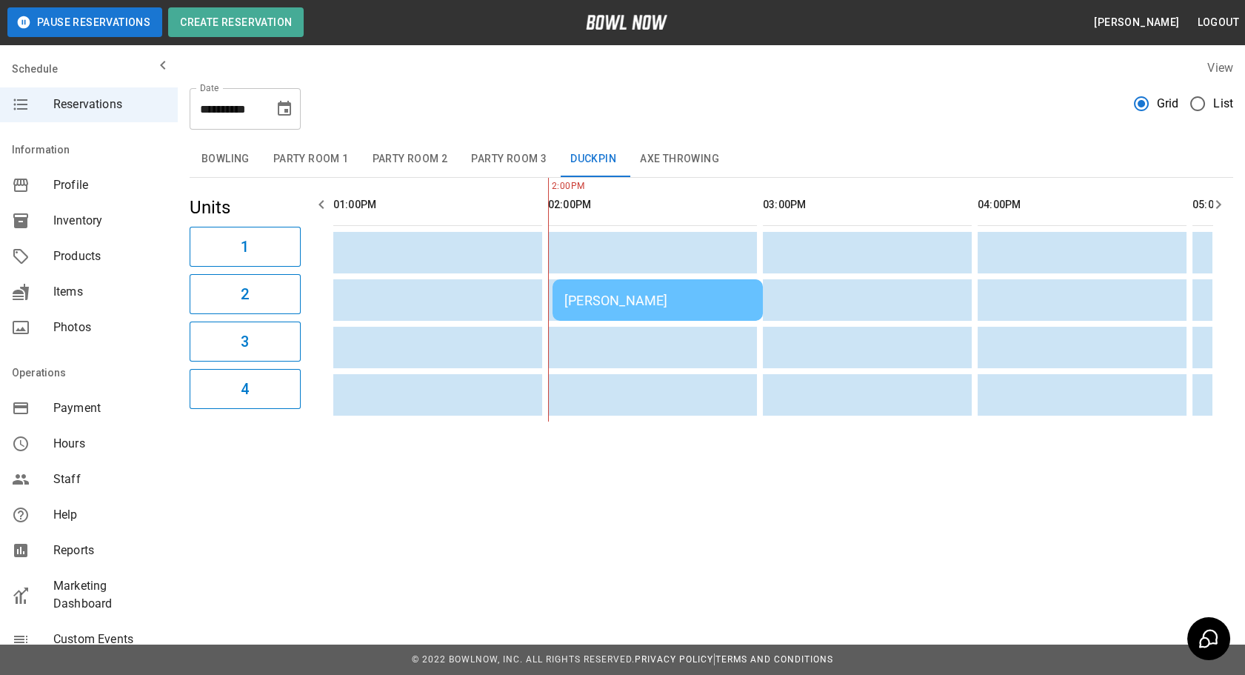
scroll to position [0, 644]
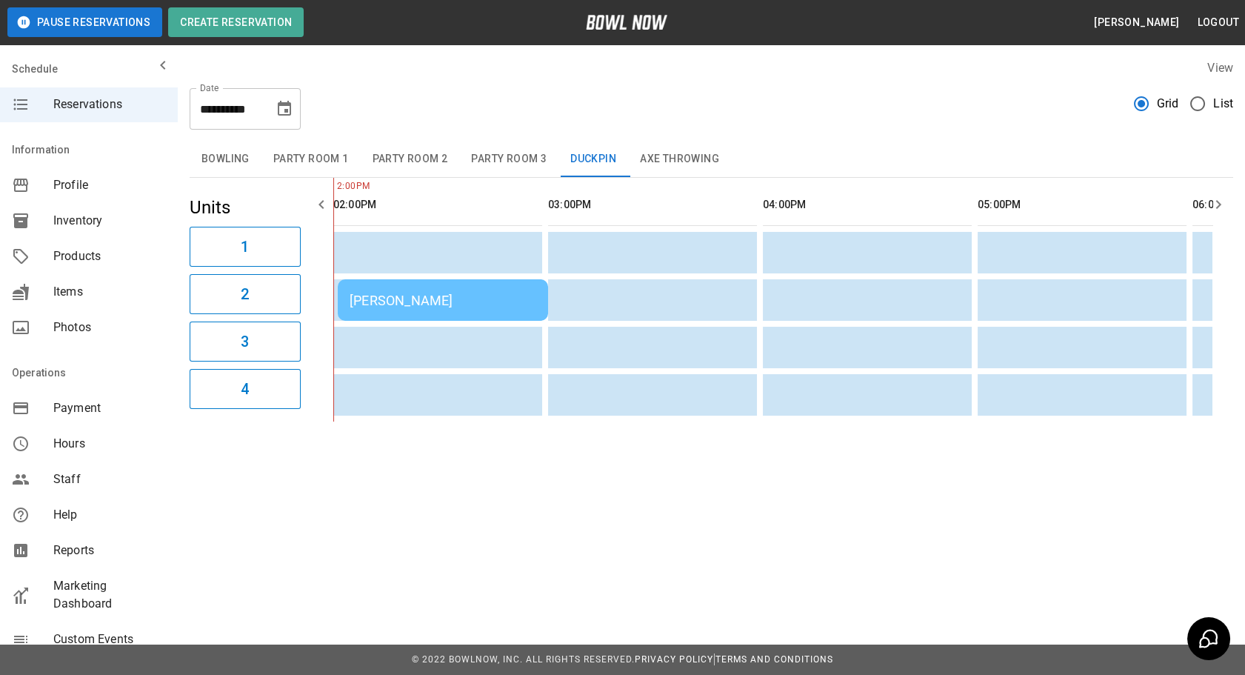
click at [463, 299] on div "[PERSON_NAME]" at bounding box center [443, 301] width 187 height 16
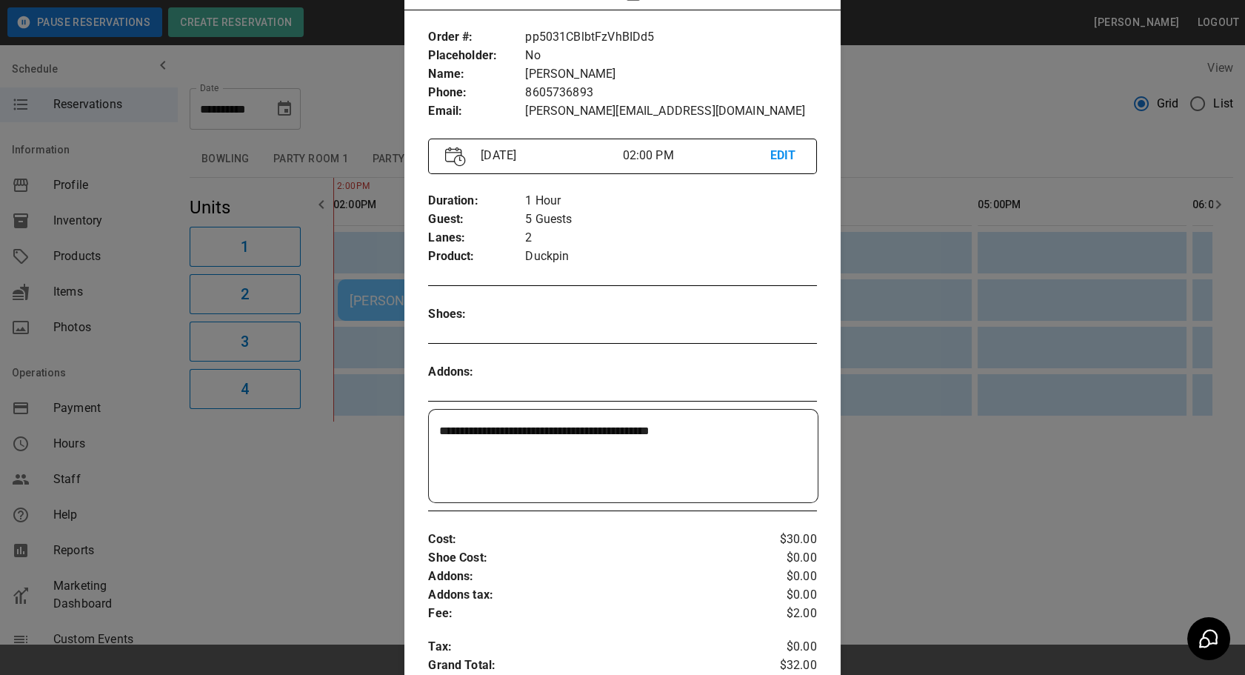
scroll to position [23, 0]
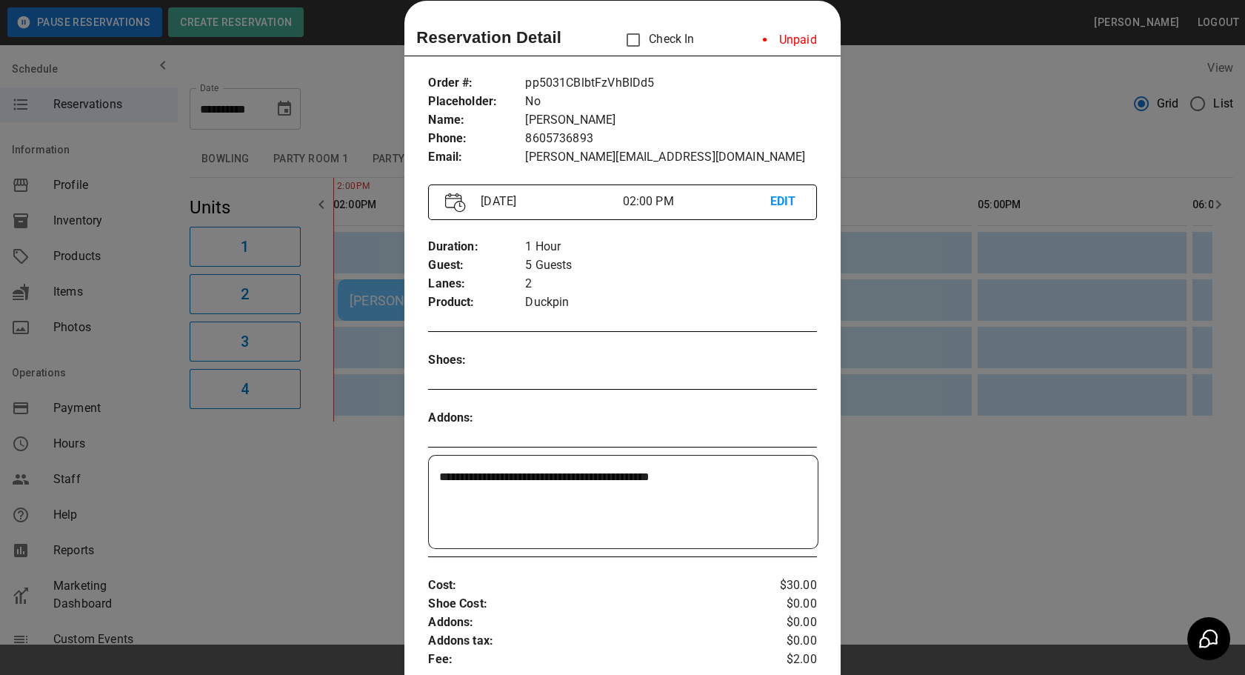
click at [667, 36] on p "Check In" at bounding box center [656, 39] width 76 height 31
click at [912, 541] on div at bounding box center [622, 337] width 1245 height 675
